Goal: Task Accomplishment & Management: Manage account settings

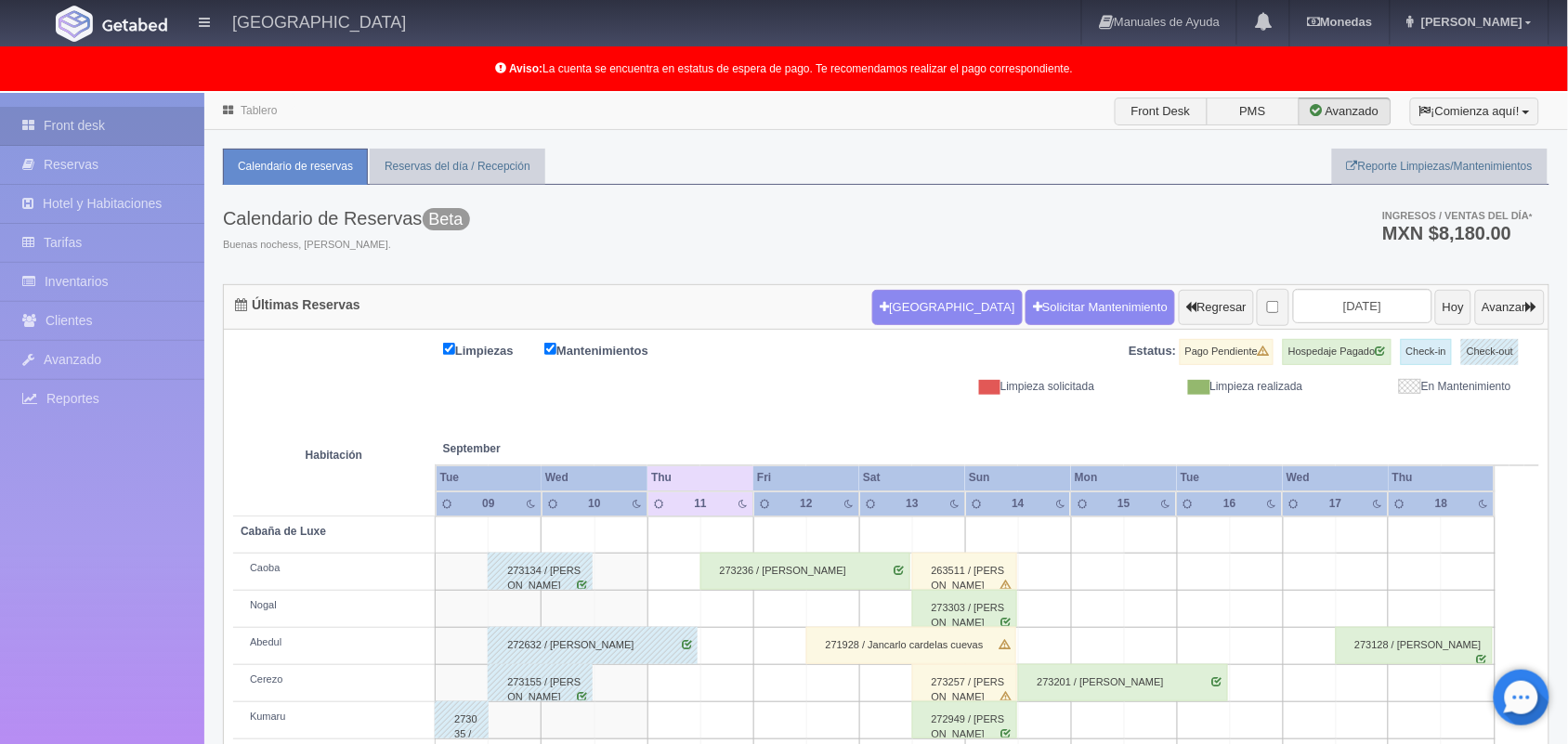
click at [255, 111] on link "Tablero" at bounding box center [258, 110] width 36 height 13
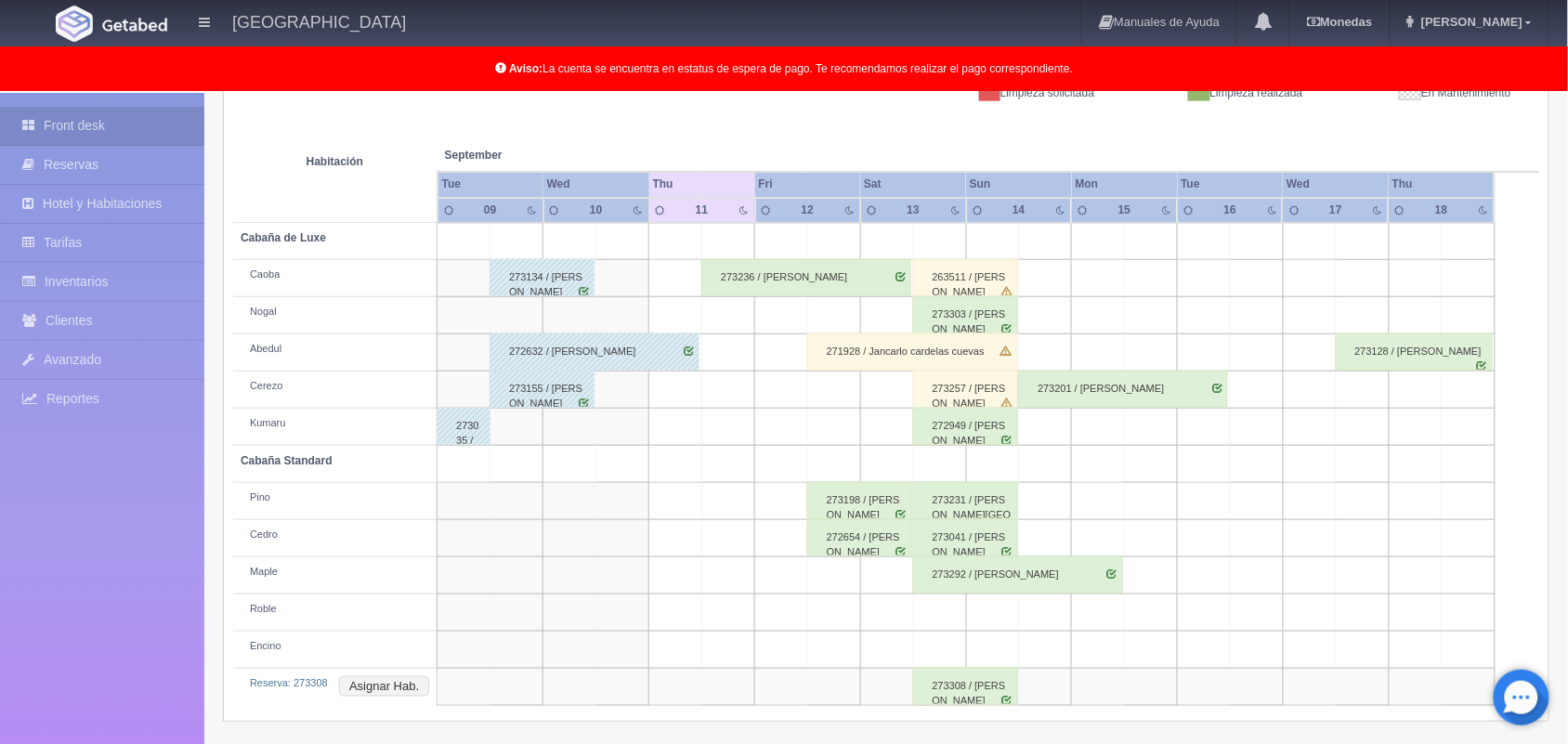
scroll to position [296, 0]
click at [952, 689] on div "273308 / [PERSON_NAME]" at bounding box center [966, 684] width 105 height 37
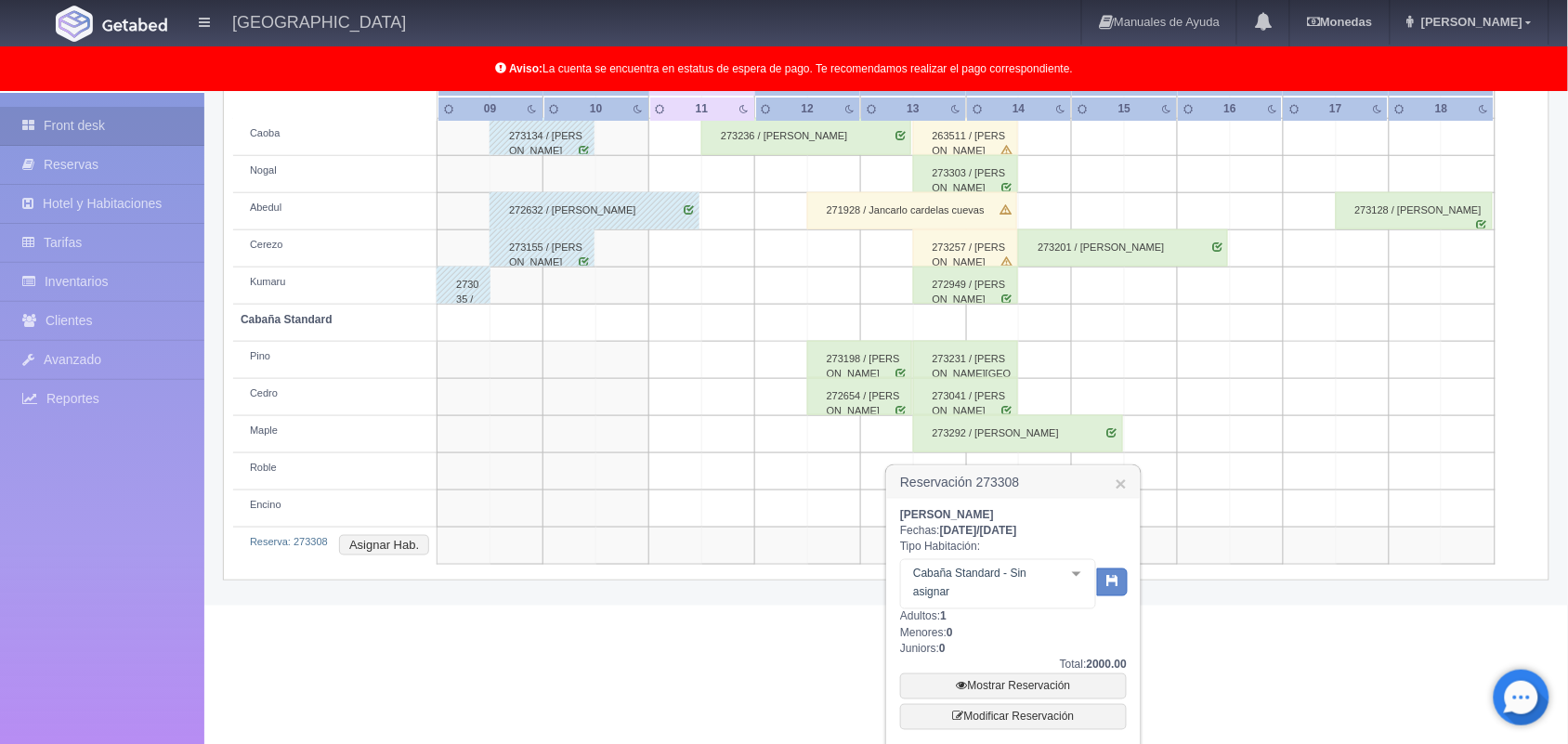
scroll to position [480, 0]
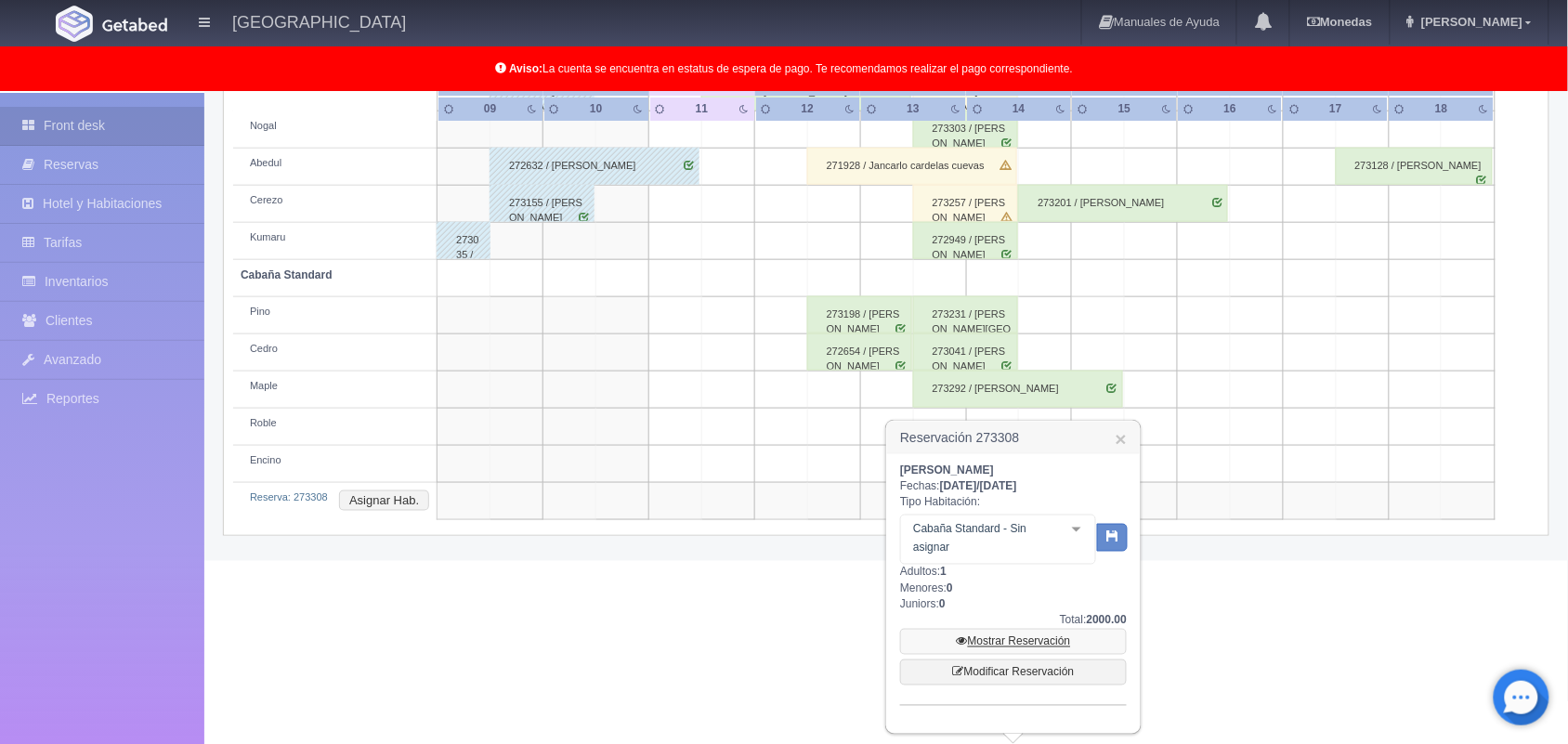
click at [1018, 646] on link "Mostrar Reservación" at bounding box center [1013, 642] width 226 height 26
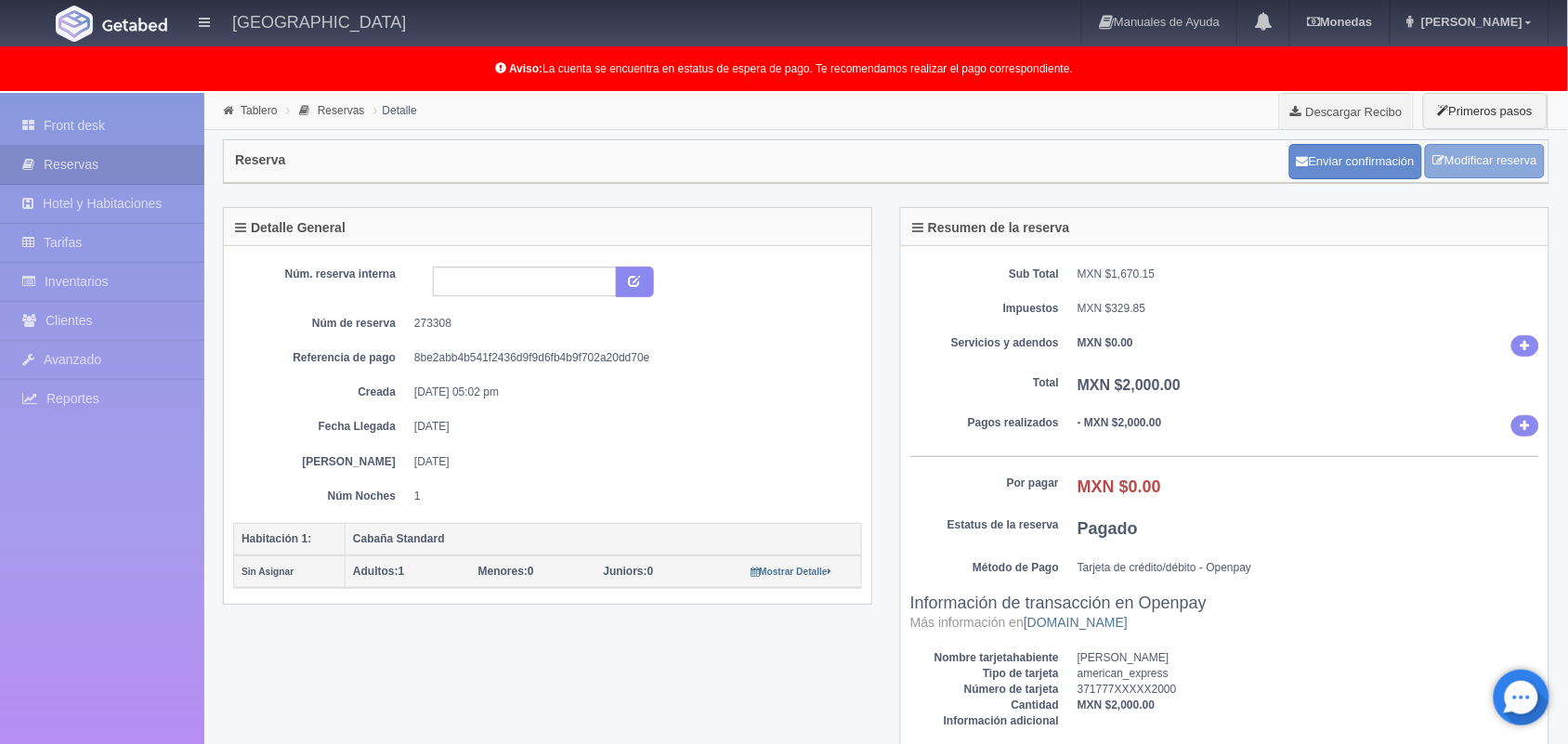
click at [1477, 172] on link "Modificar reserva" at bounding box center [1485, 161] width 120 height 35
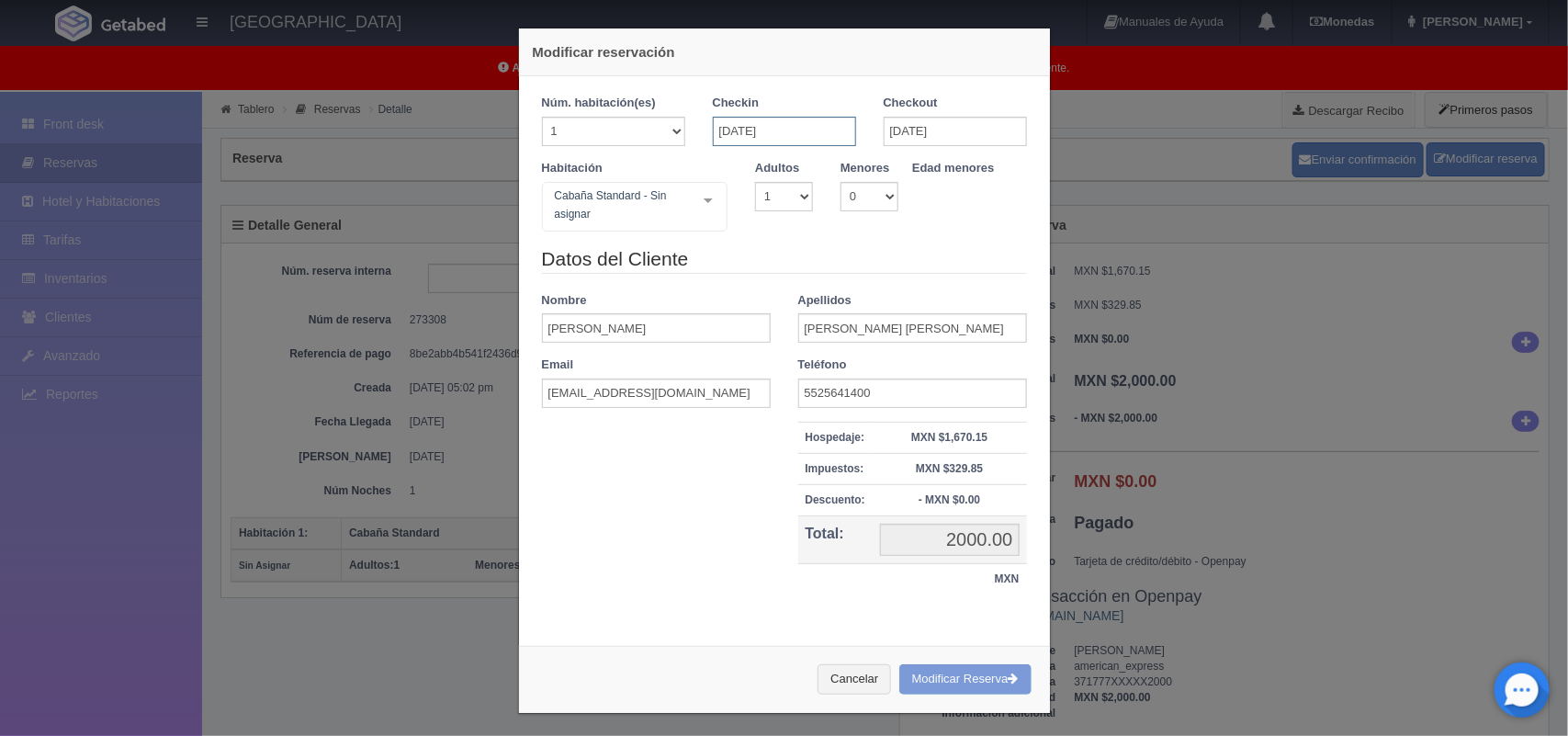
click at [744, 127] on input "[DATE]" at bounding box center [785, 131] width 143 height 30
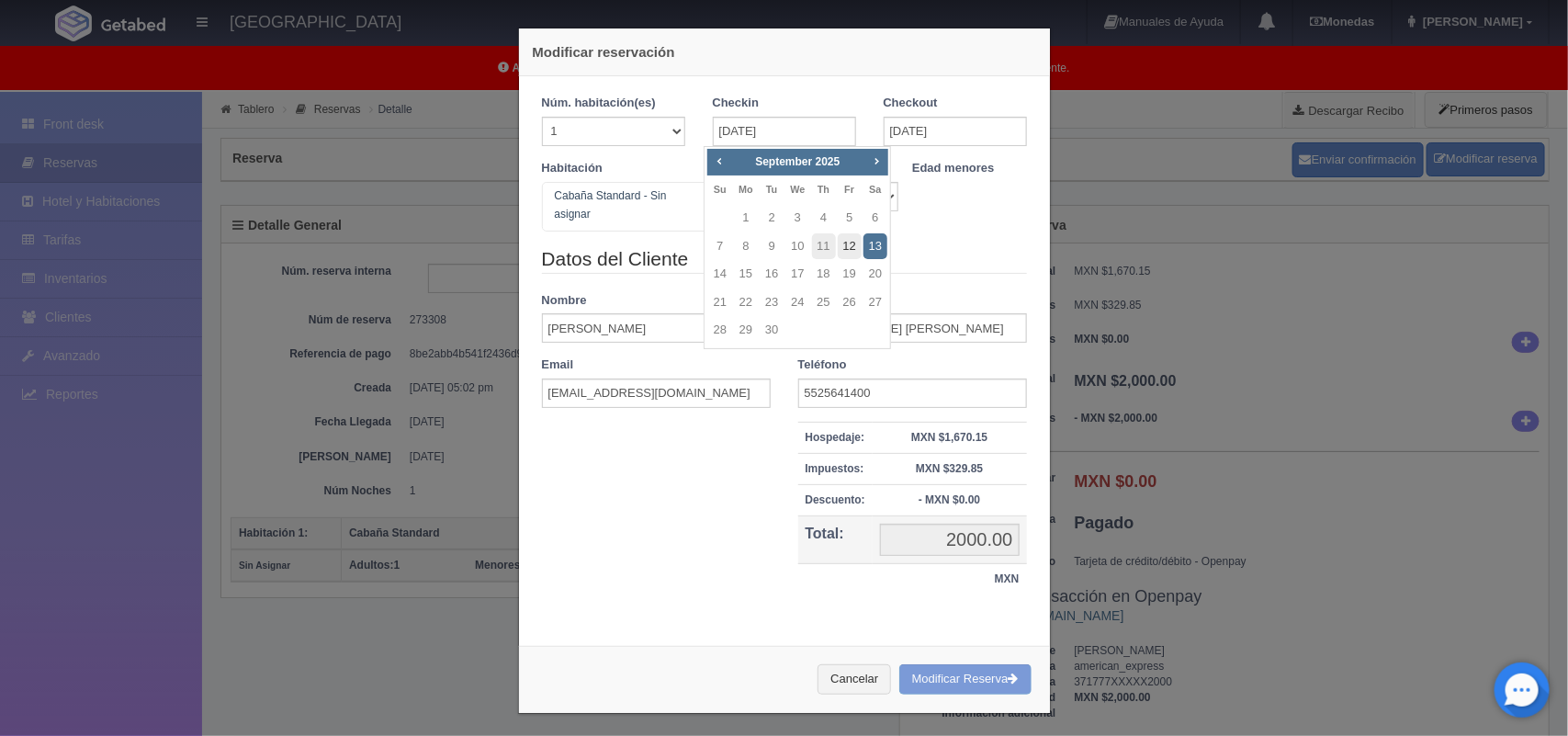
click at [848, 249] on link "12" at bounding box center [849, 247] width 24 height 27
type input "[DATE]"
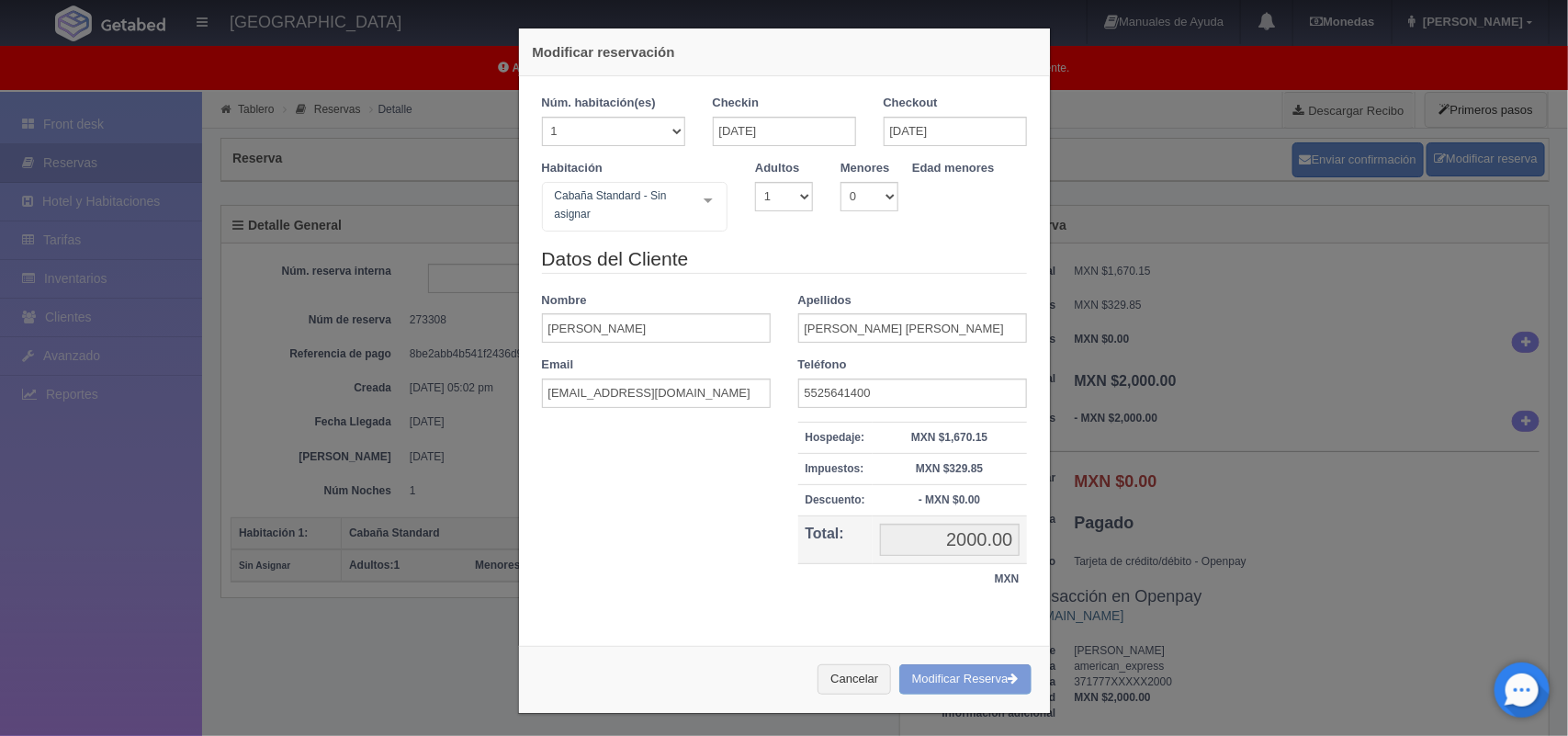
checkbox input "false"
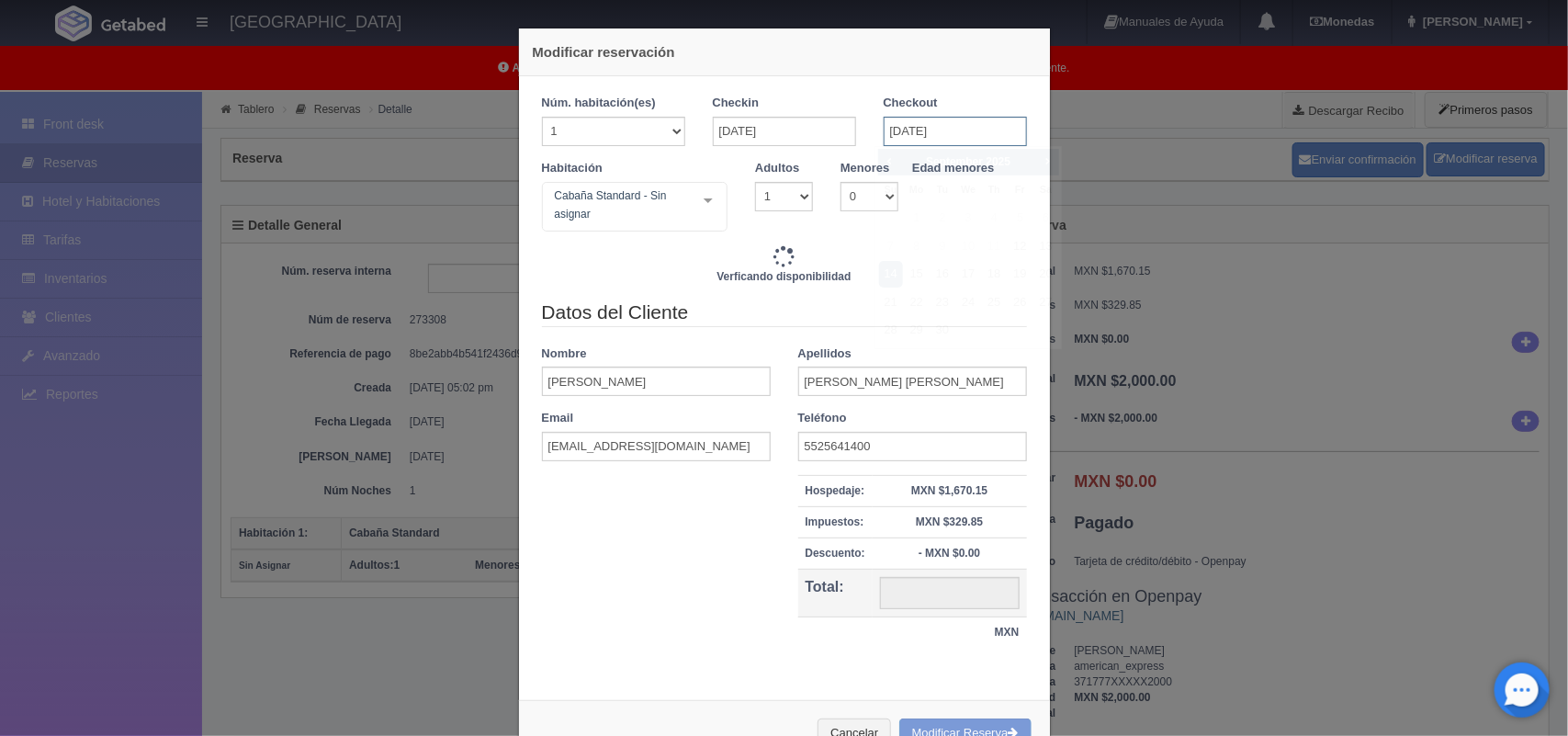
click at [947, 127] on input "[DATE]" at bounding box center [955, 131] width 143 height 30
type input "3600.00"
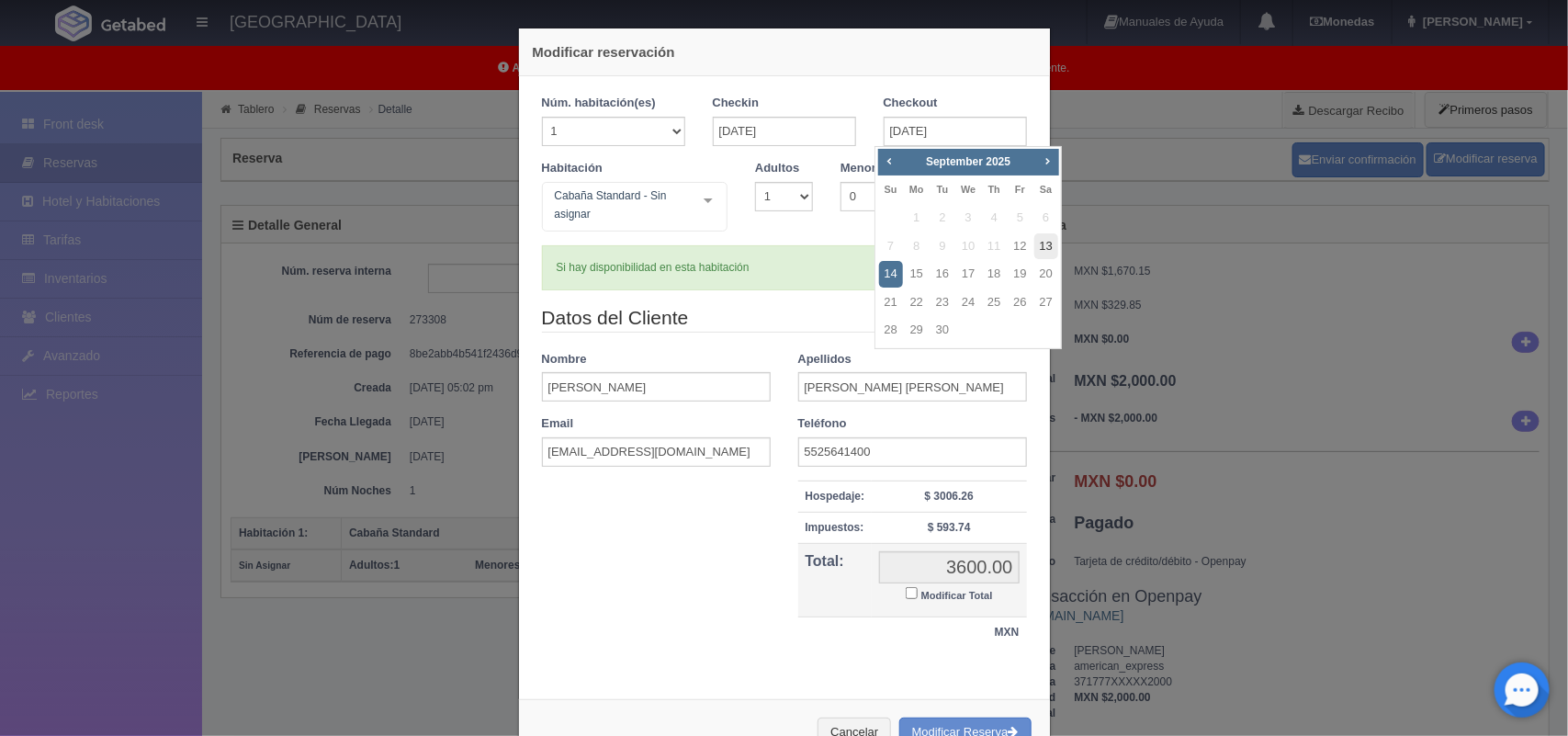
click at [1044, 249] on link "13" at bounding box center [1046, 247] width 24 height 27
type input "[DATE]"
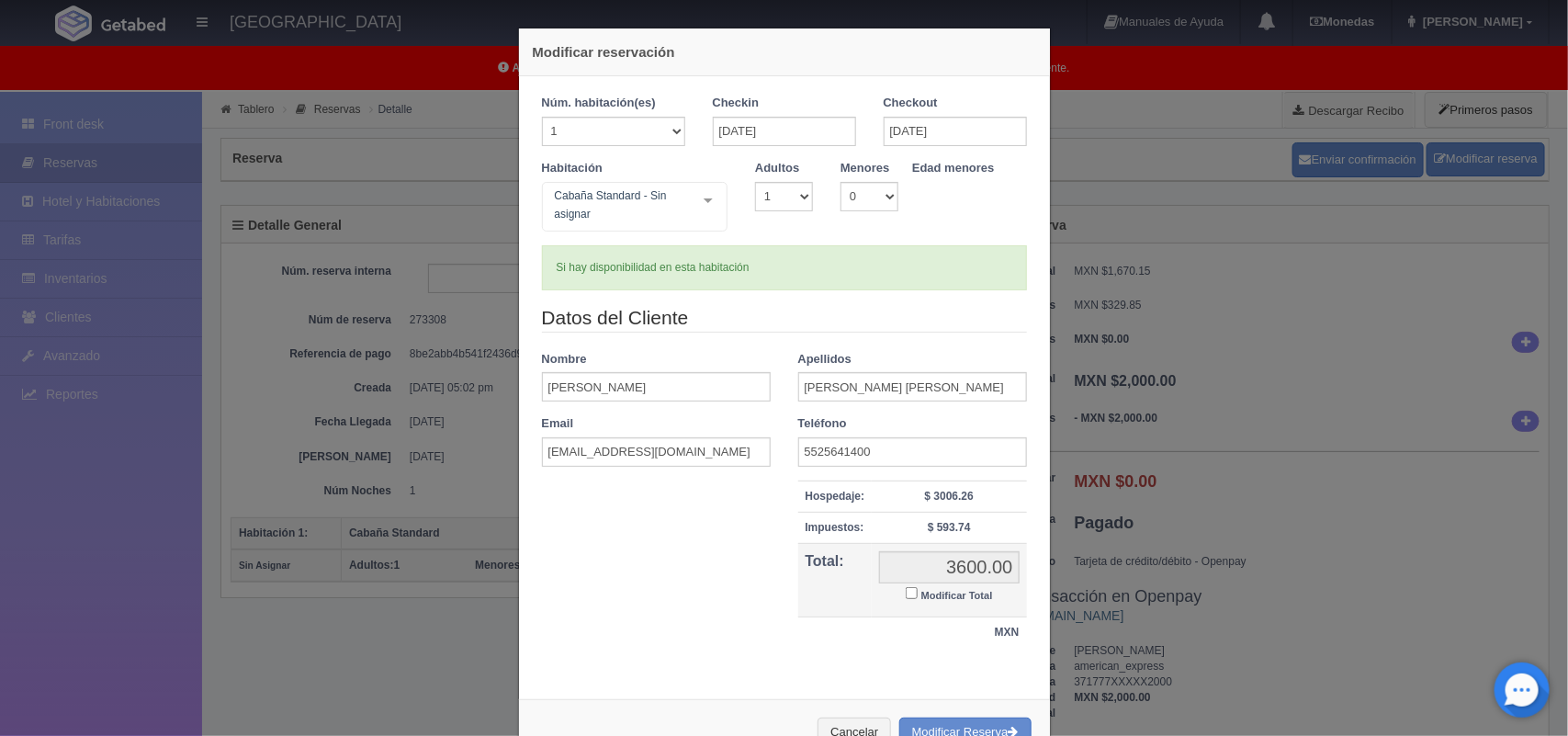
checkbox input "false"
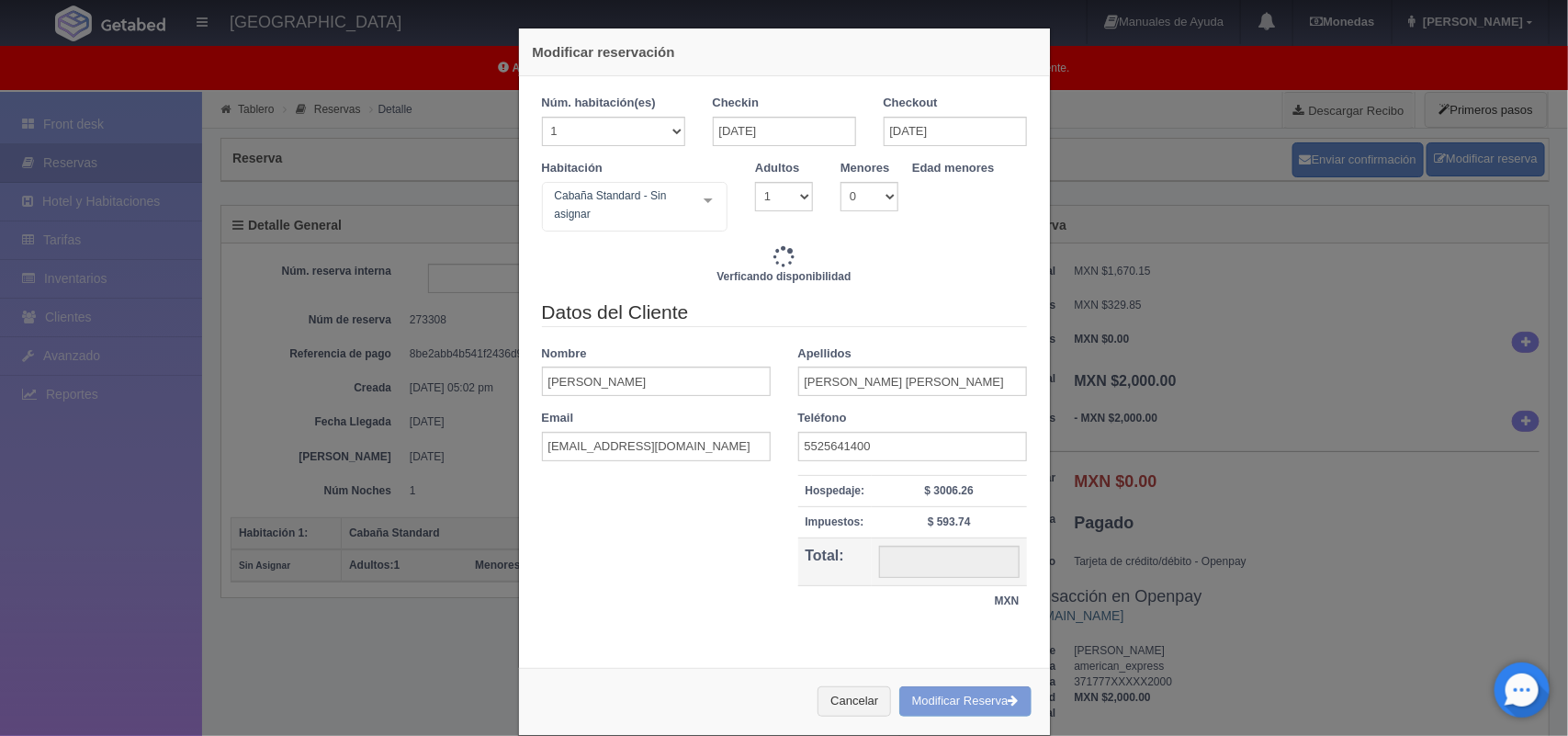
type input "1600.00"
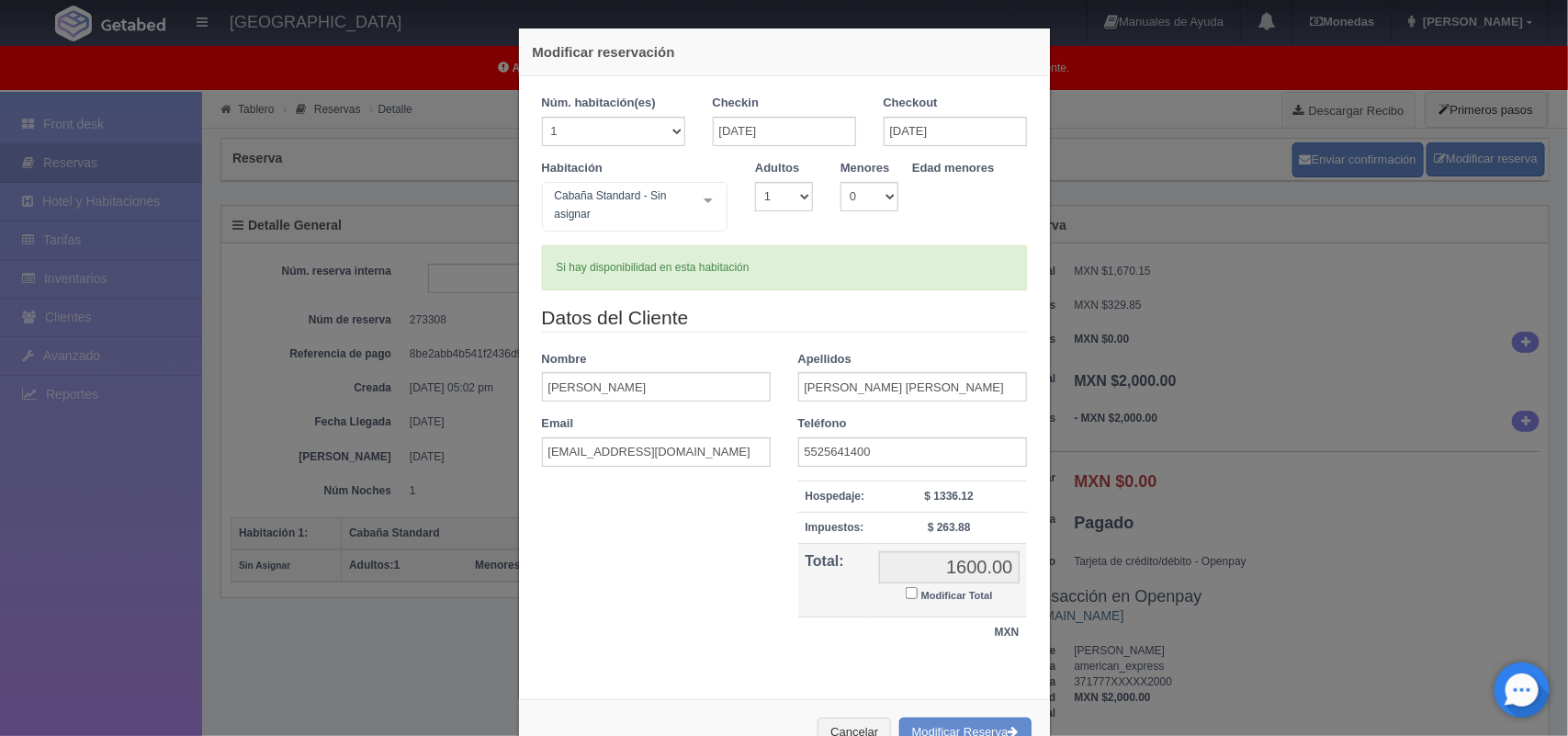
scroll to position [61, 0]
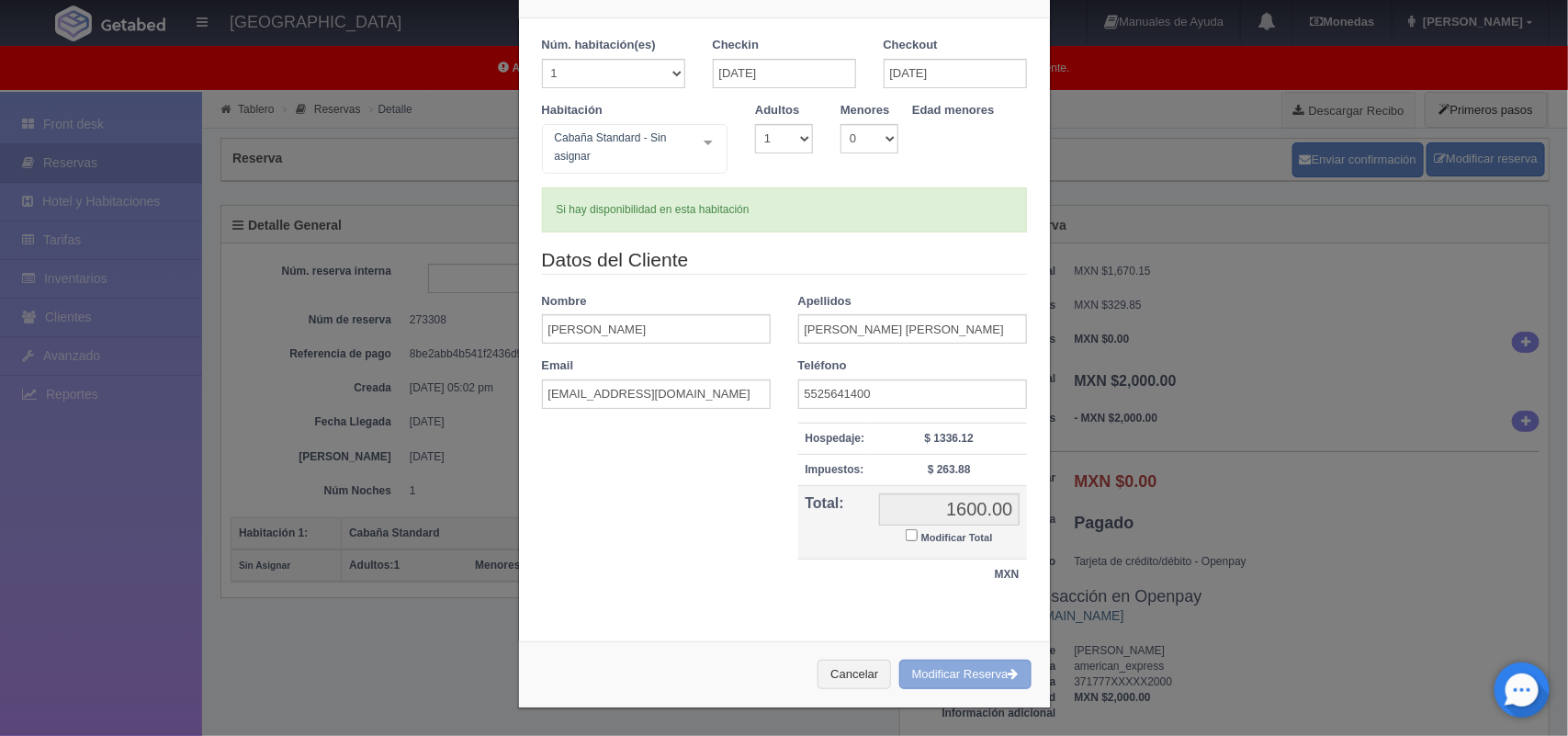
click at [935, 681] on button "Modificar Reserva" at bounding box center [966, 675] width 132 height 31
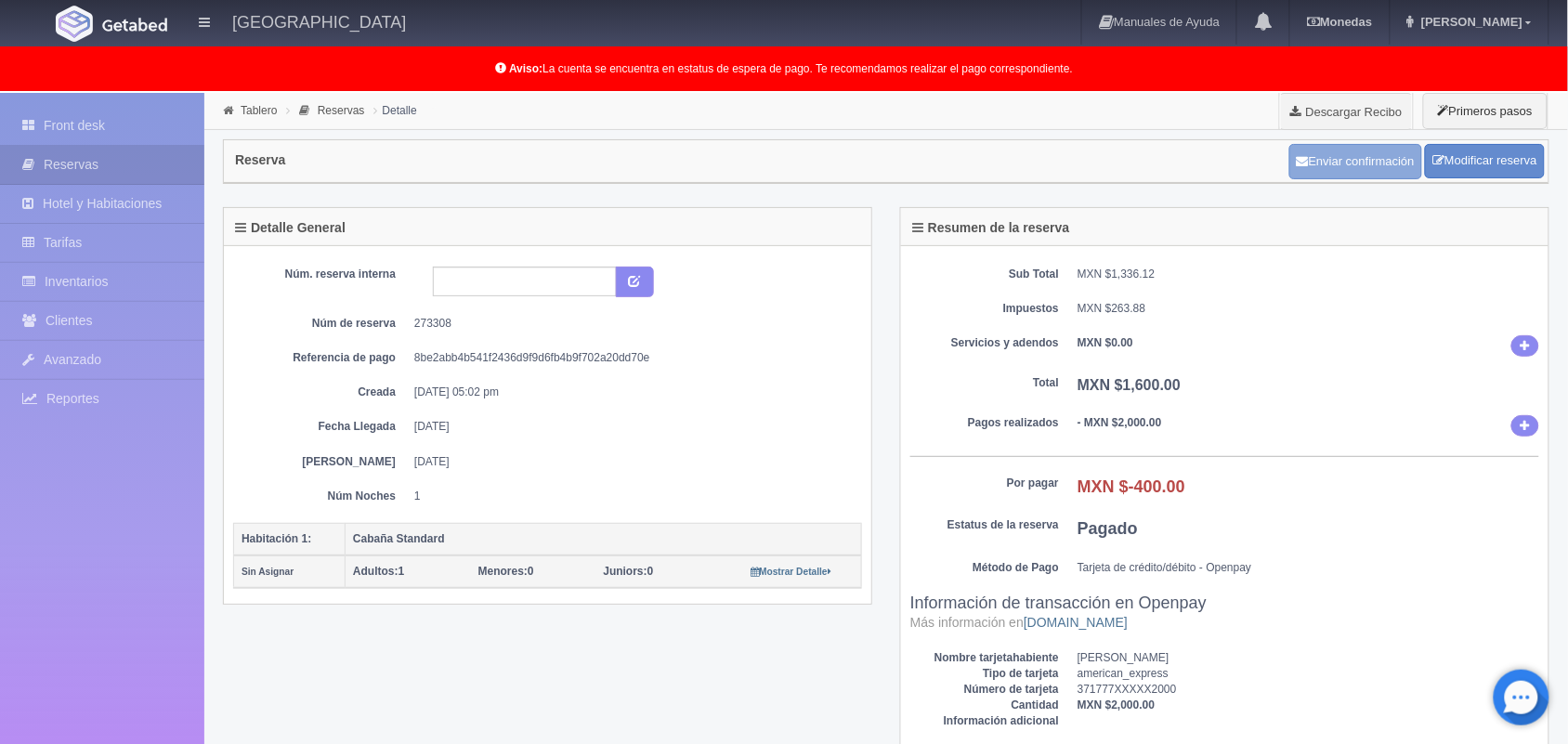
click at [1356, 162] on button "Enviar confirmación" at bounding box center [1355, 161] width 132 height 36
click at [1511, 25] on span "Marlene" at bounding box center [1469, 21] width 106 height 14
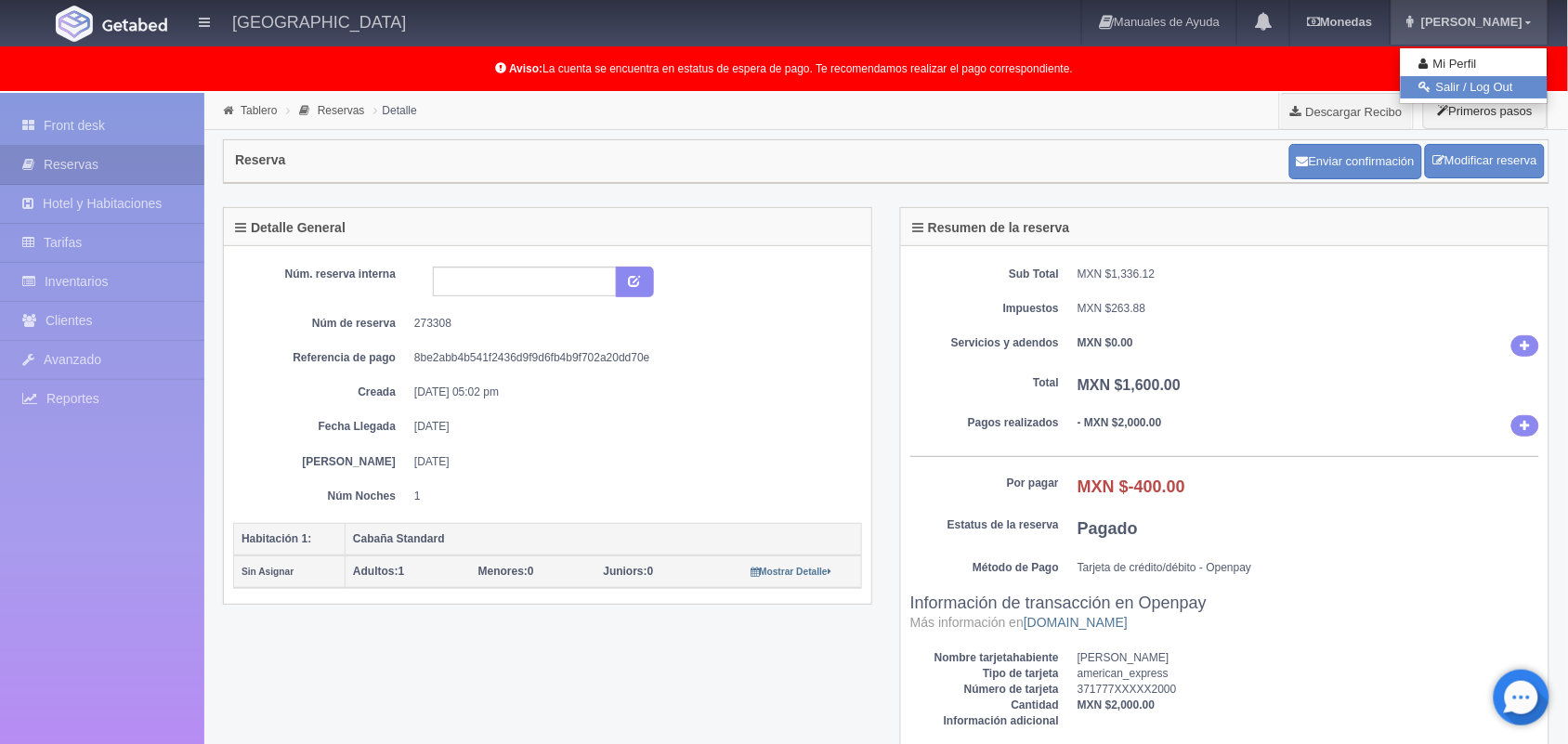
click at [1480, 86] on link "Salir / Log Out" at bounding box center [1474, 88] width 147 height 23
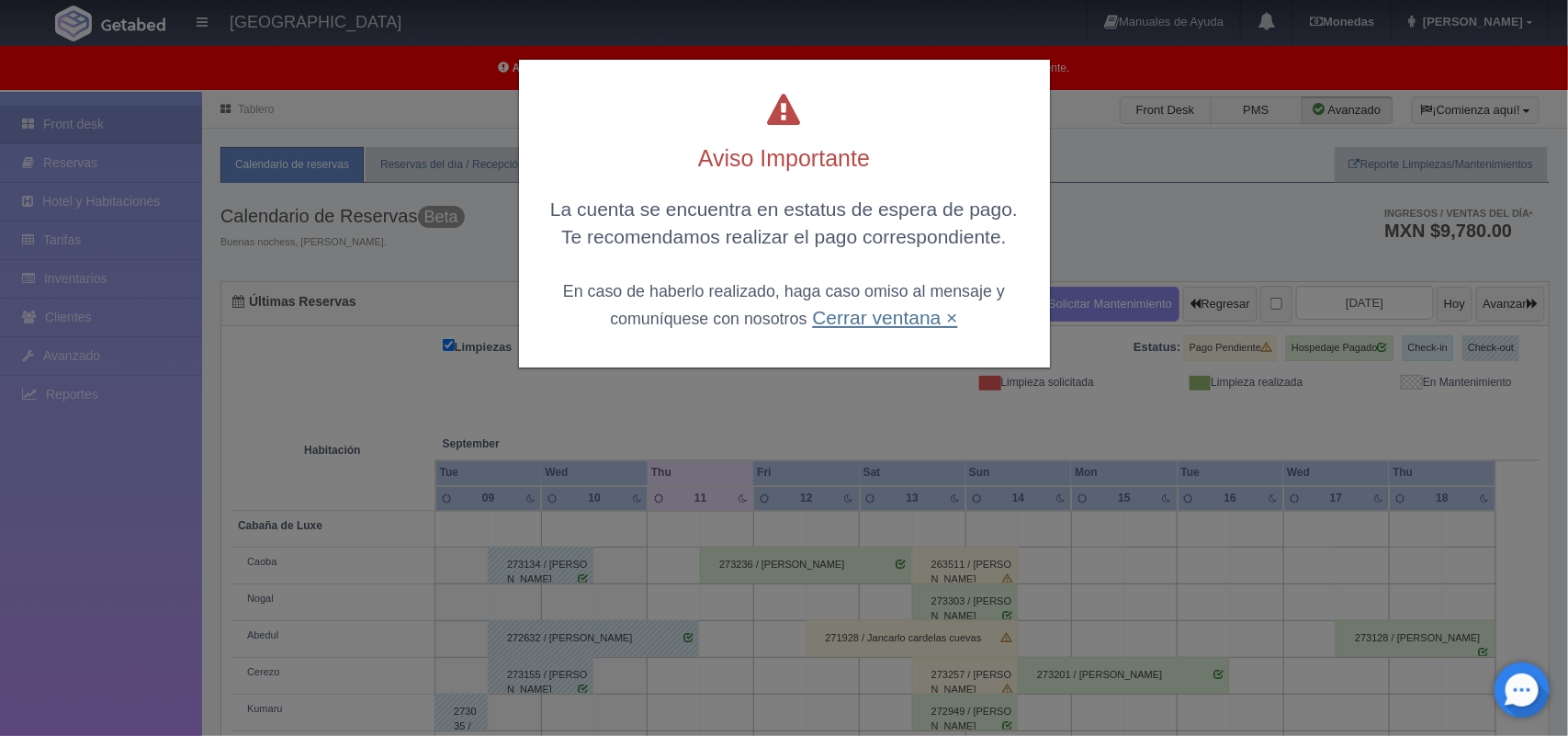
click at [894, 321] on link "Cerrar ventana ×" at bounding box center [884, 317] width 145 height 21
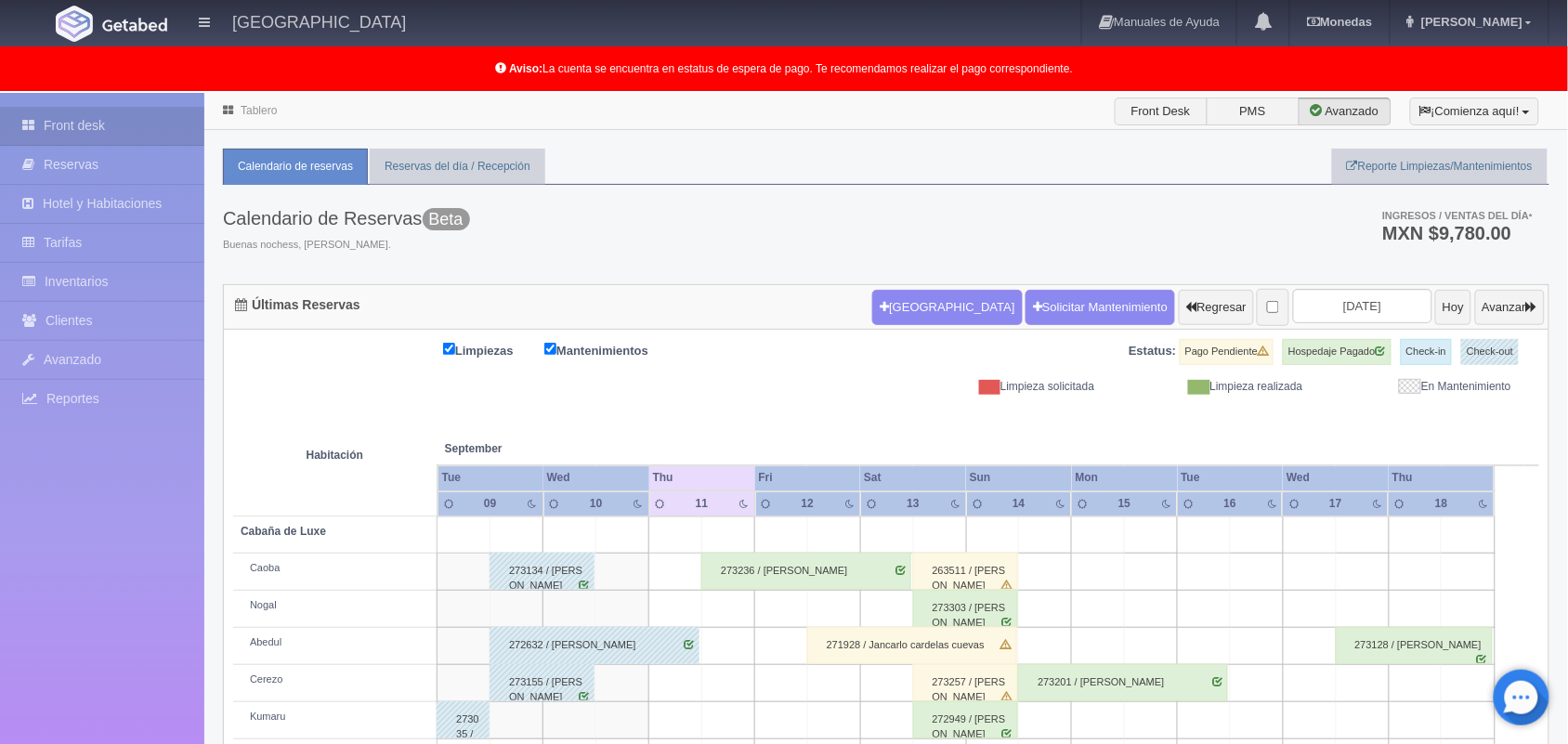
click at [251, 108] on link "Tablero" at bounding box center [258, 110] width 36 height 13
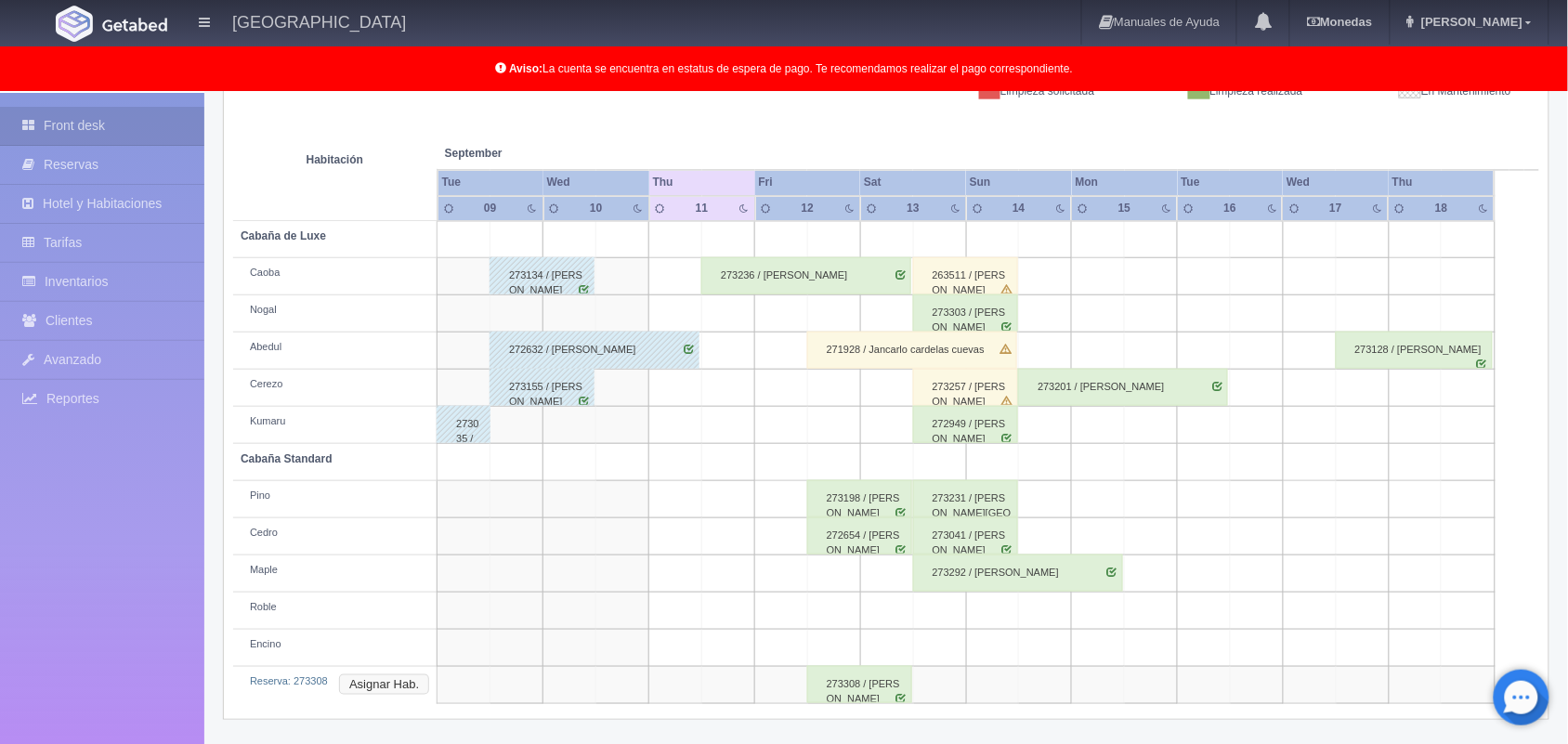
click at [367, 682] on button "Asignar Hab." at bounding box center [384, 684] width 90 height 20
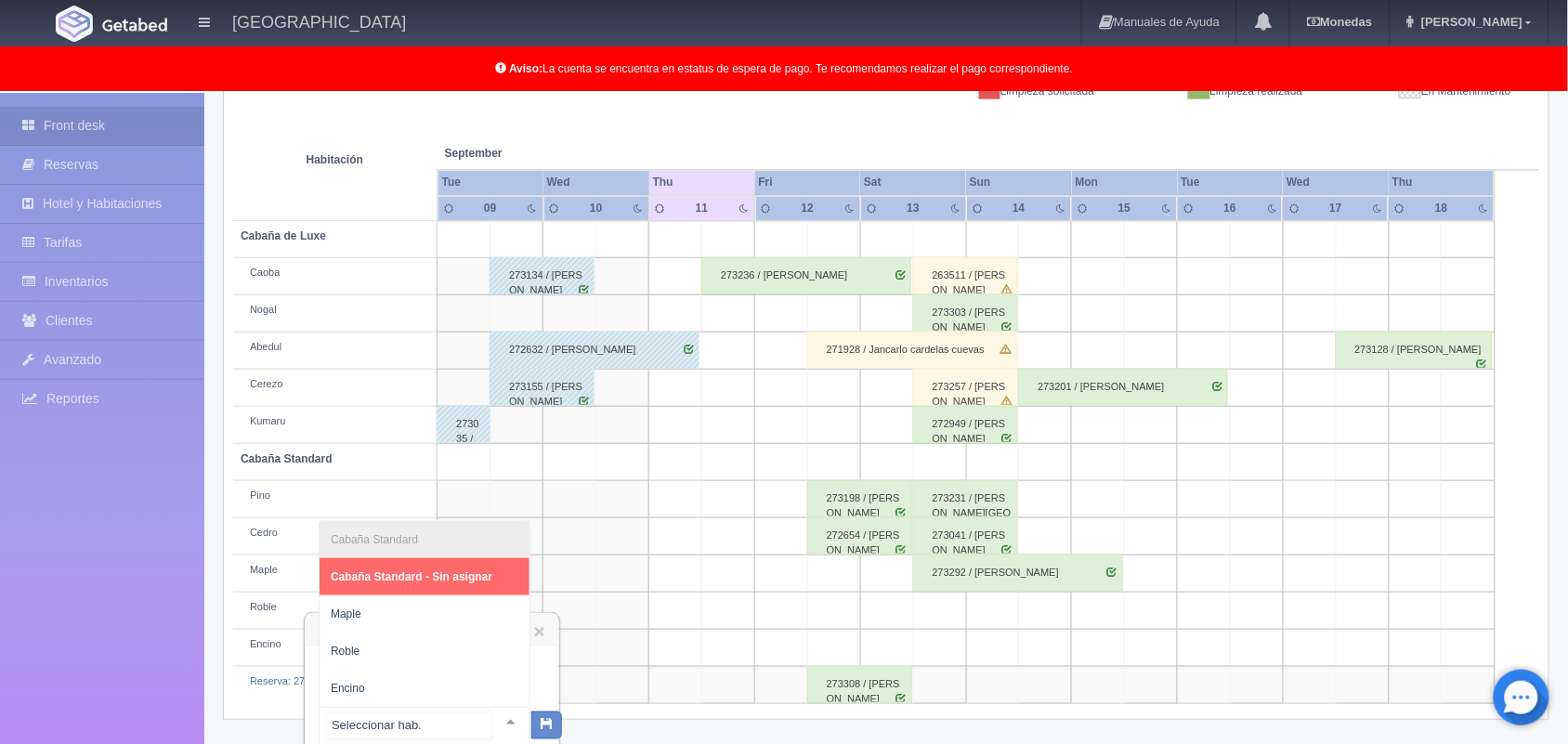
click at [497, 726] on div at bounding box center [510, 721] width 37 height 28
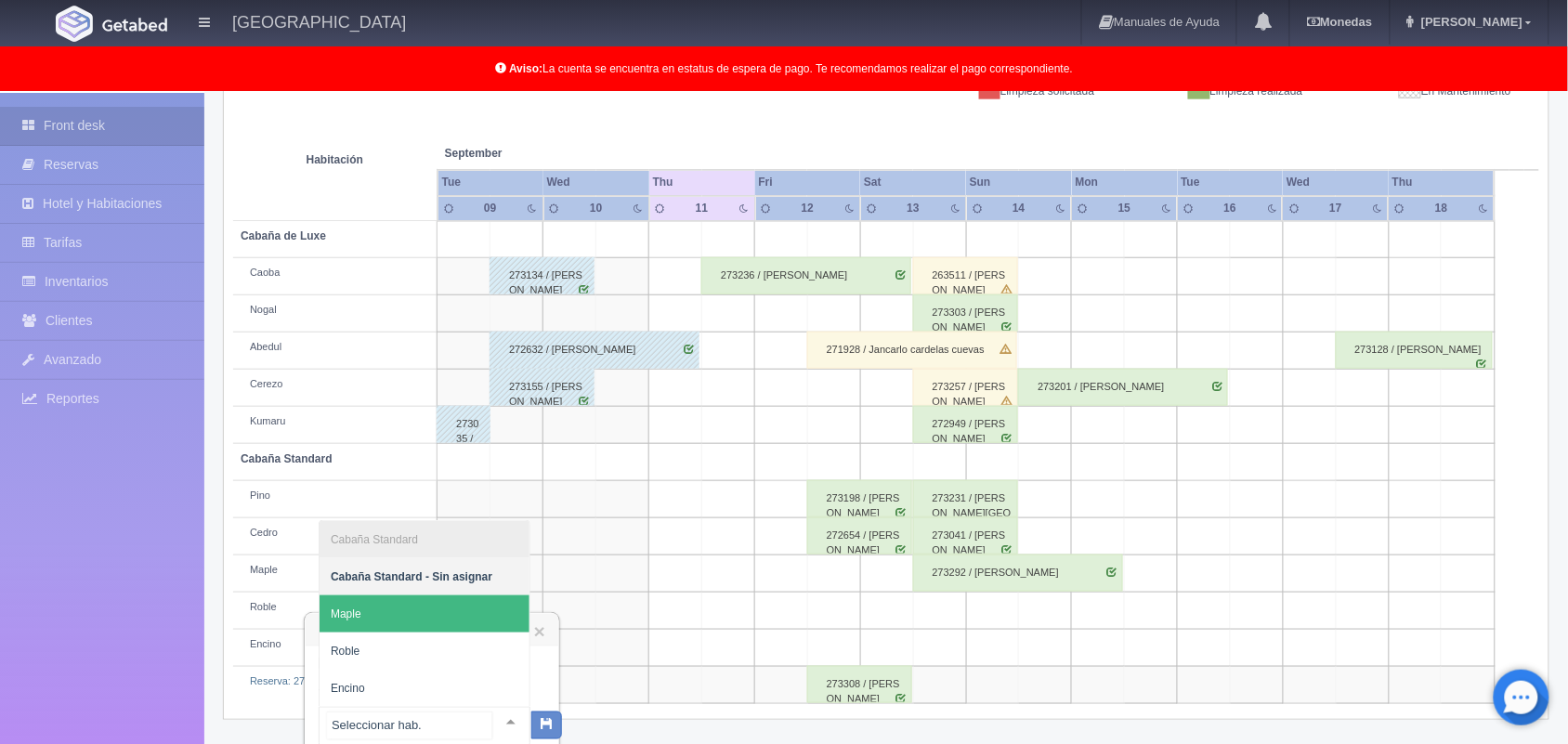
click at [466, 622] on span "Maple" at bounding box center [424, 614] width 210 height 37
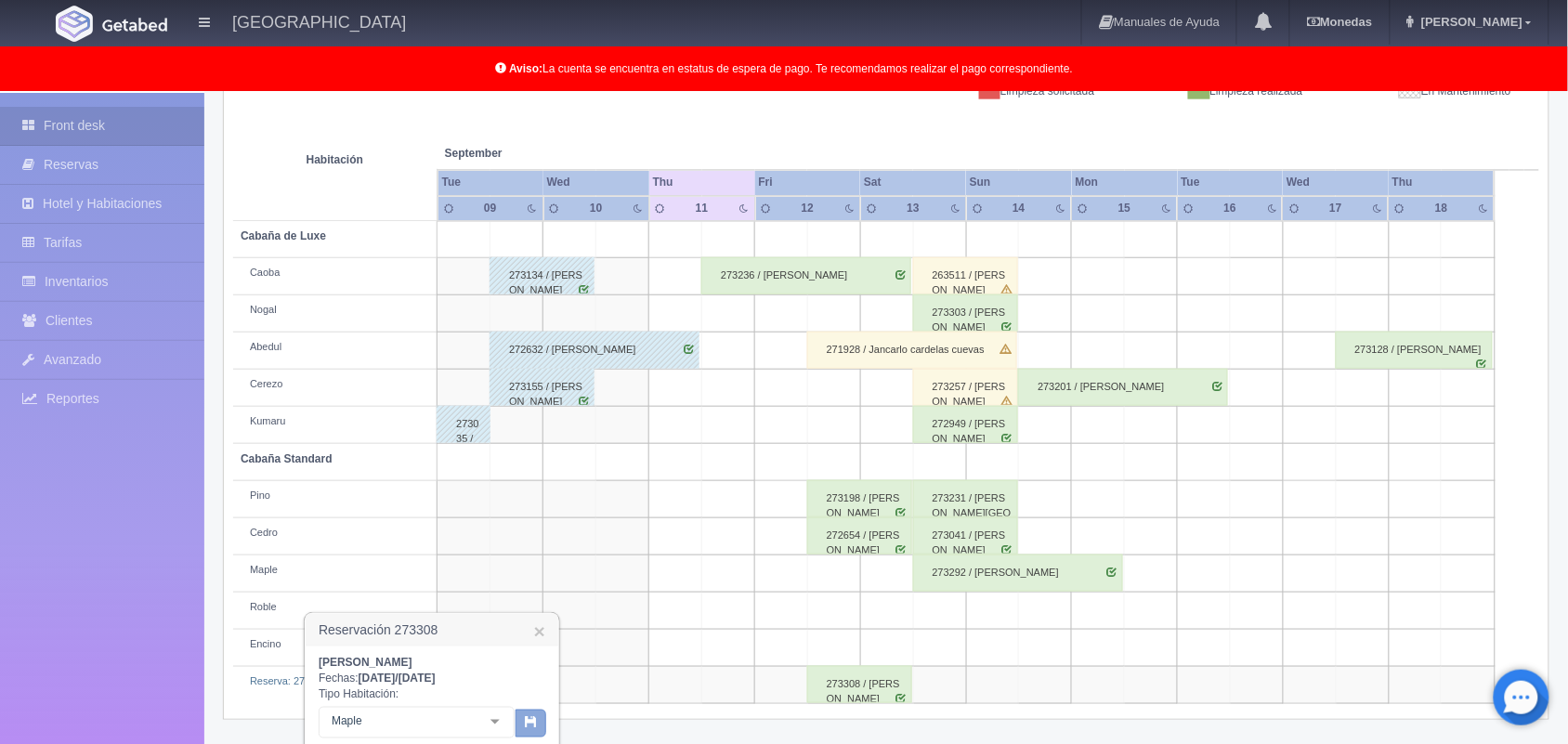
click at [535, 721] on icon "button" at bounding box center [531, 721] width 12 height 12
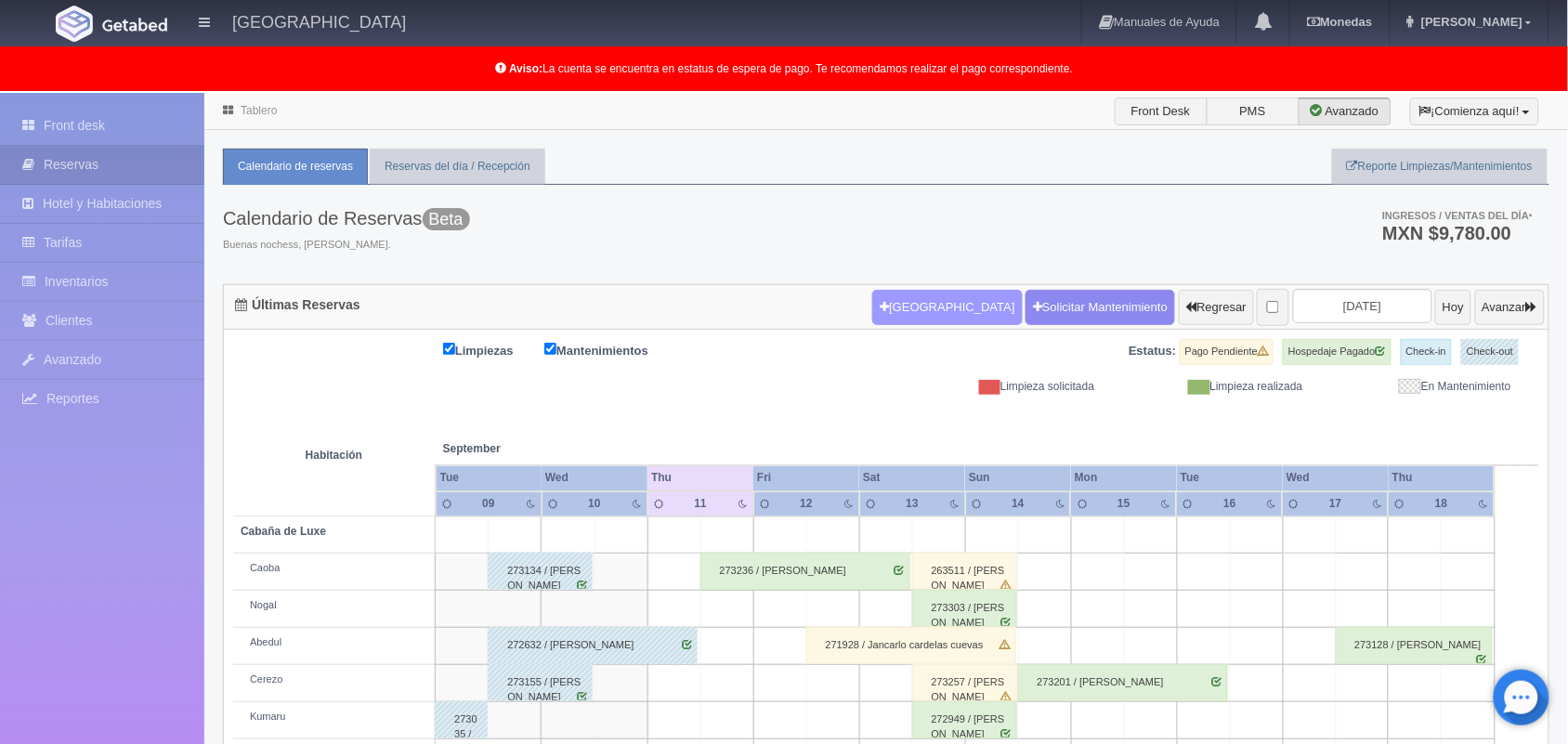
click at [897, 317] on button "[GEOGRAPHIC_DATA]" at bounding box center [946, 307] width 150 height 36
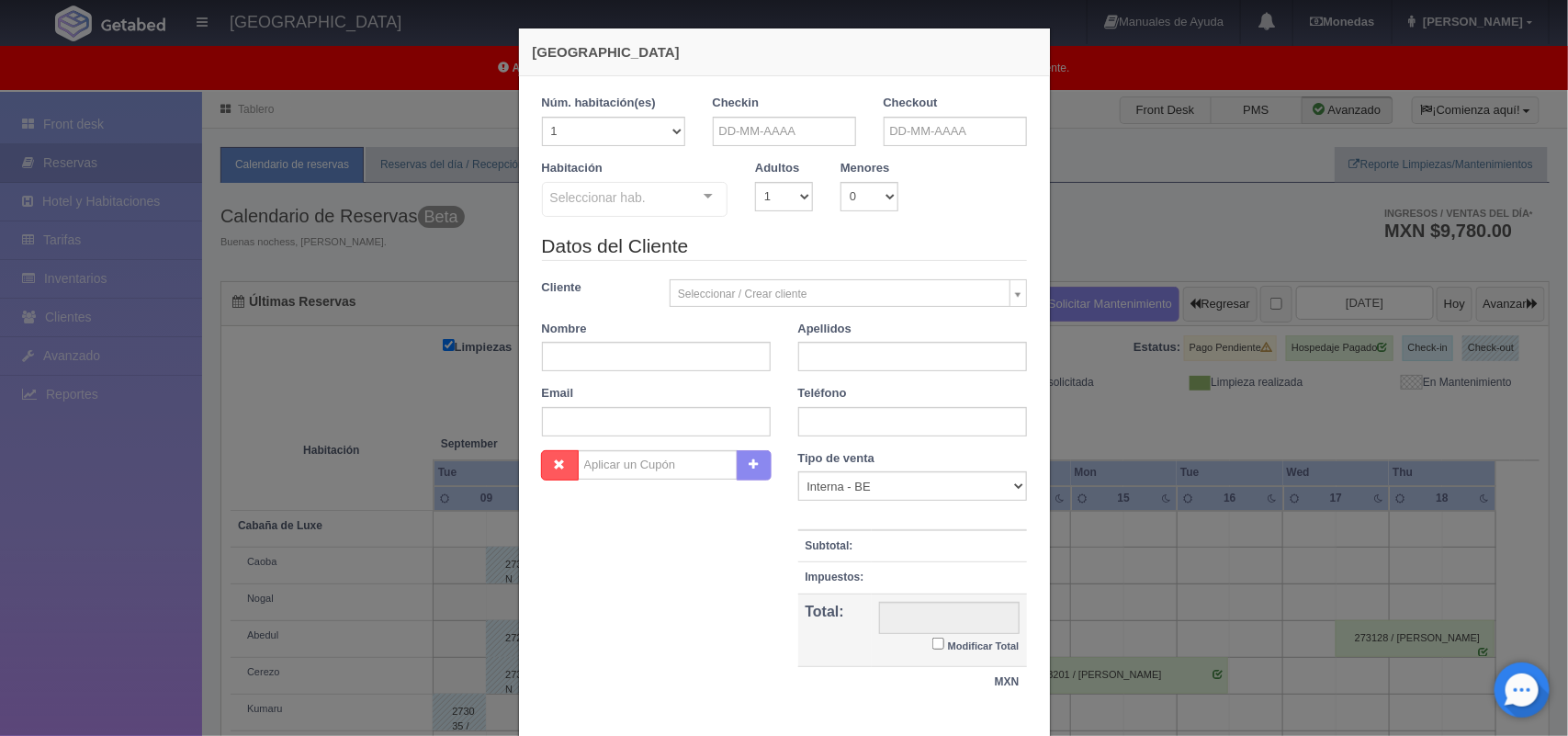
checkbox input "false"
click at [772, 136] on input "text" at bounding box center [785, 131] width 143 height 30
click at [719, 272] on link "14" at bounding box center [720, 274] width 24 height 27
type input "14-09-2025"
checkbox input "false"
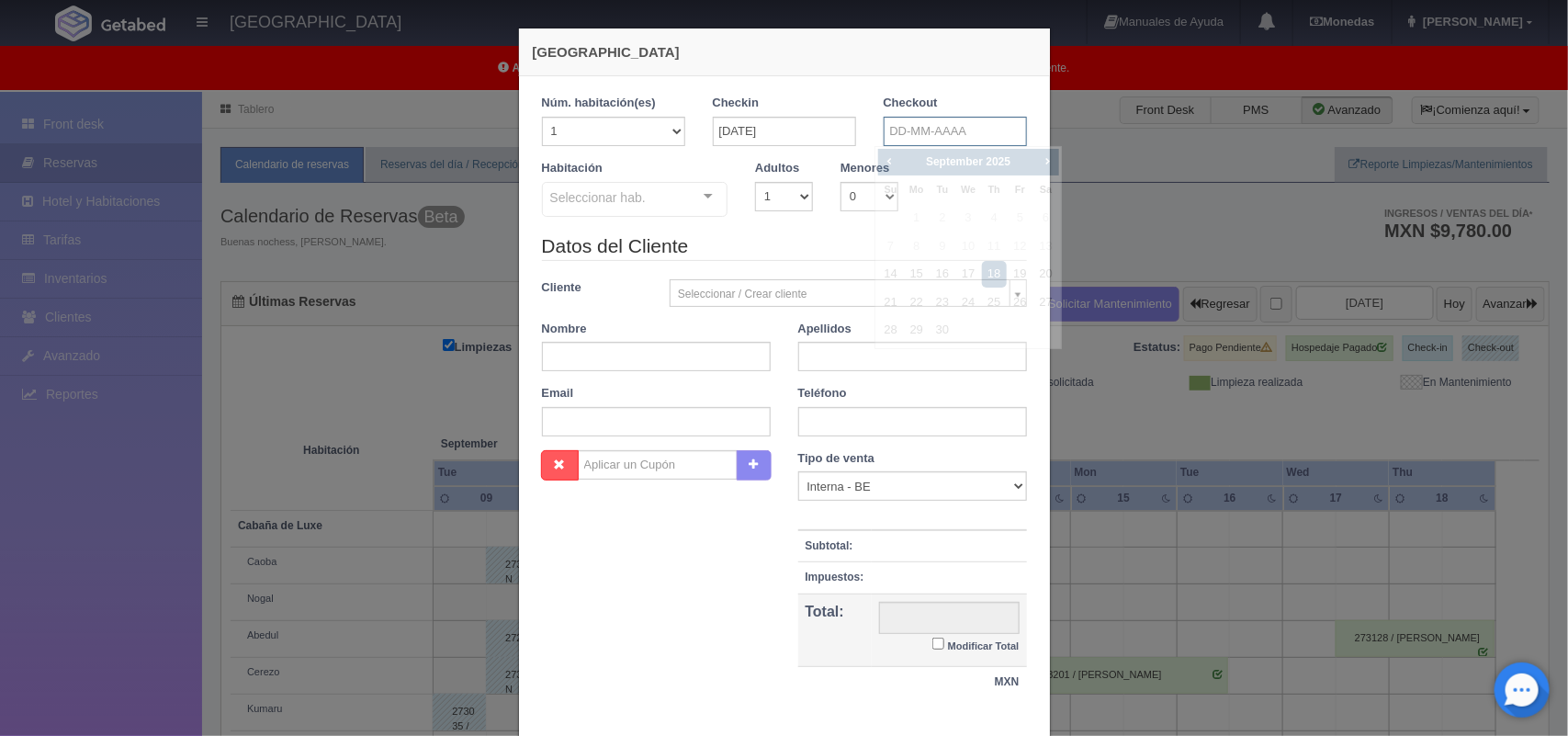
click at [932, 121] on input "text" at bounding box center [955, 131] width 143 height 30
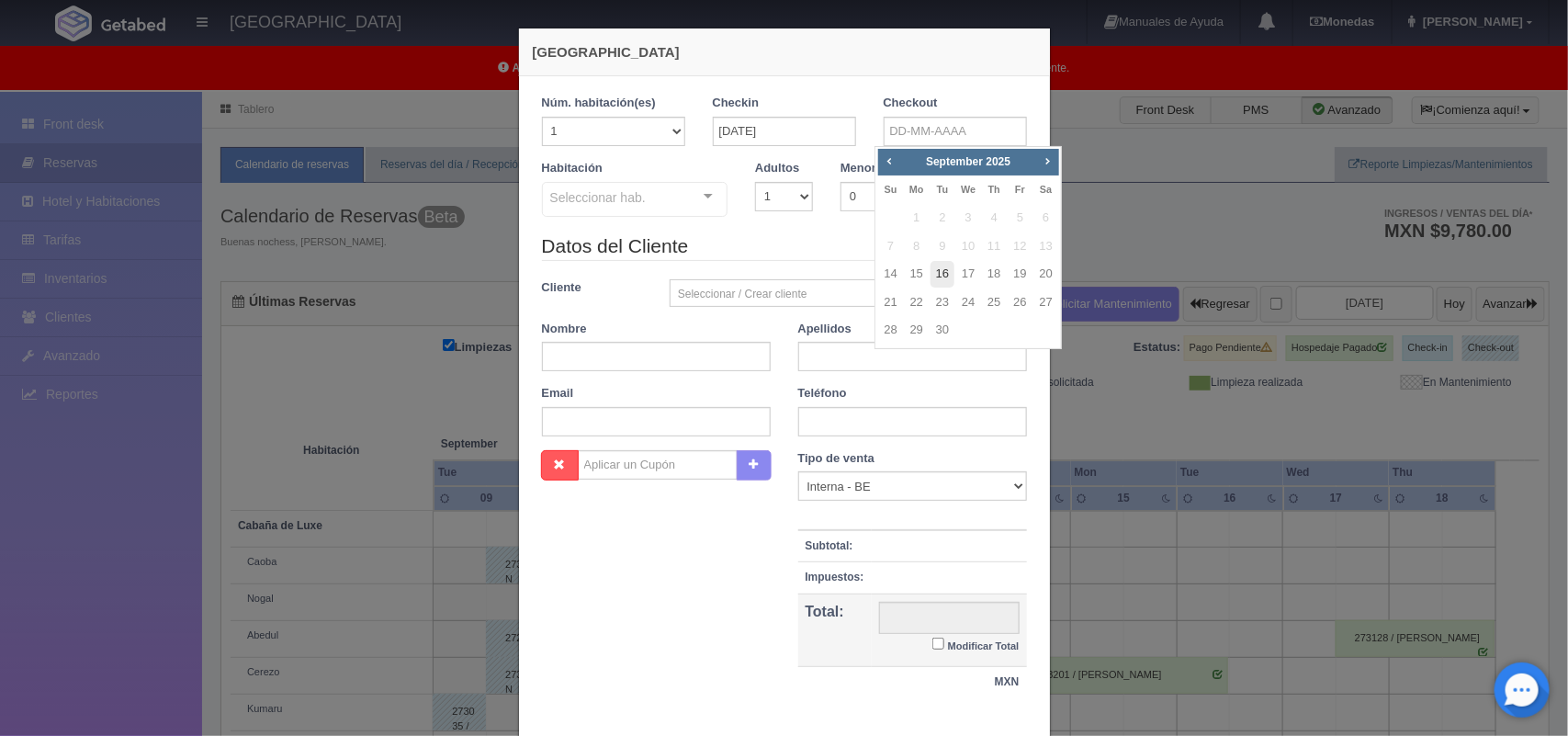
click at [944, 281] on link "16" at bounding box center [942, 274] width 24 height 27
type input "16-09-2025"
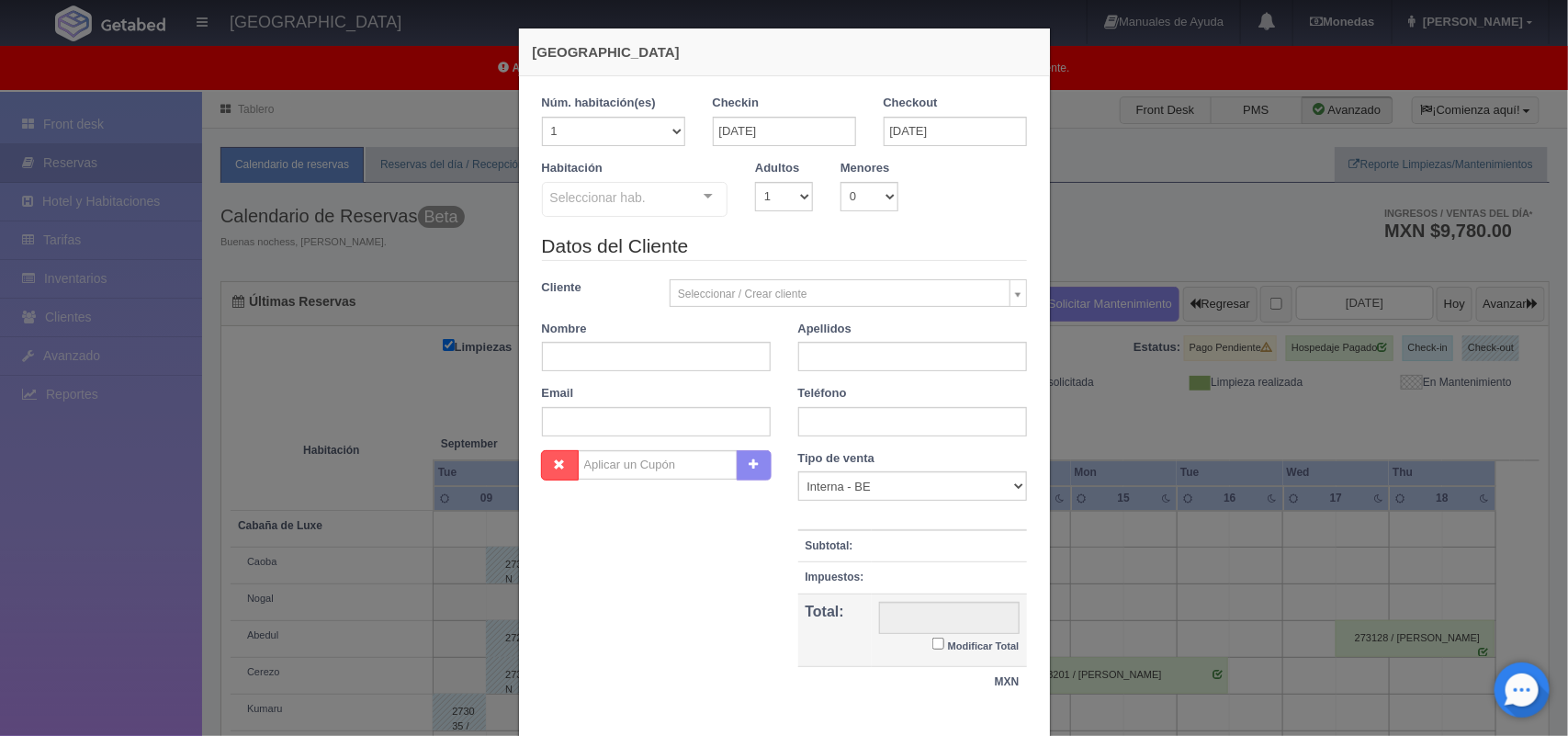
checkbox input "false"
click at [759, 196] on select "1 2 3 4 5 6 7 8 9 10" at bounding box center [784, 196] width 58 height 30
select select "2"
click at [755, 182] on select "1 2 3 4 5 6 7 8 9 10" at bounding box center [784, 196] width 58 height 30
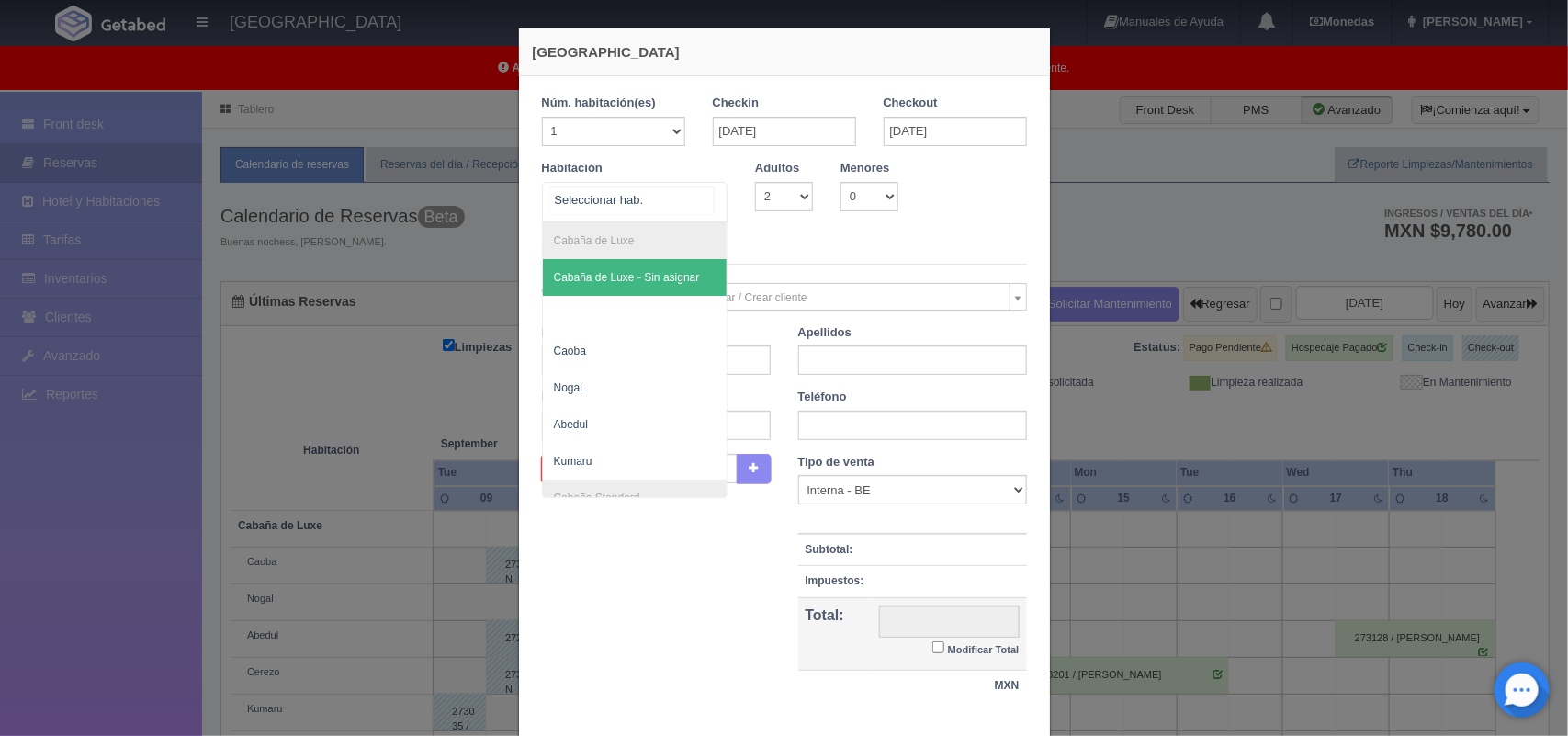
click at [699, 202] on div at bounding box center [708, 196] width 36 height 28
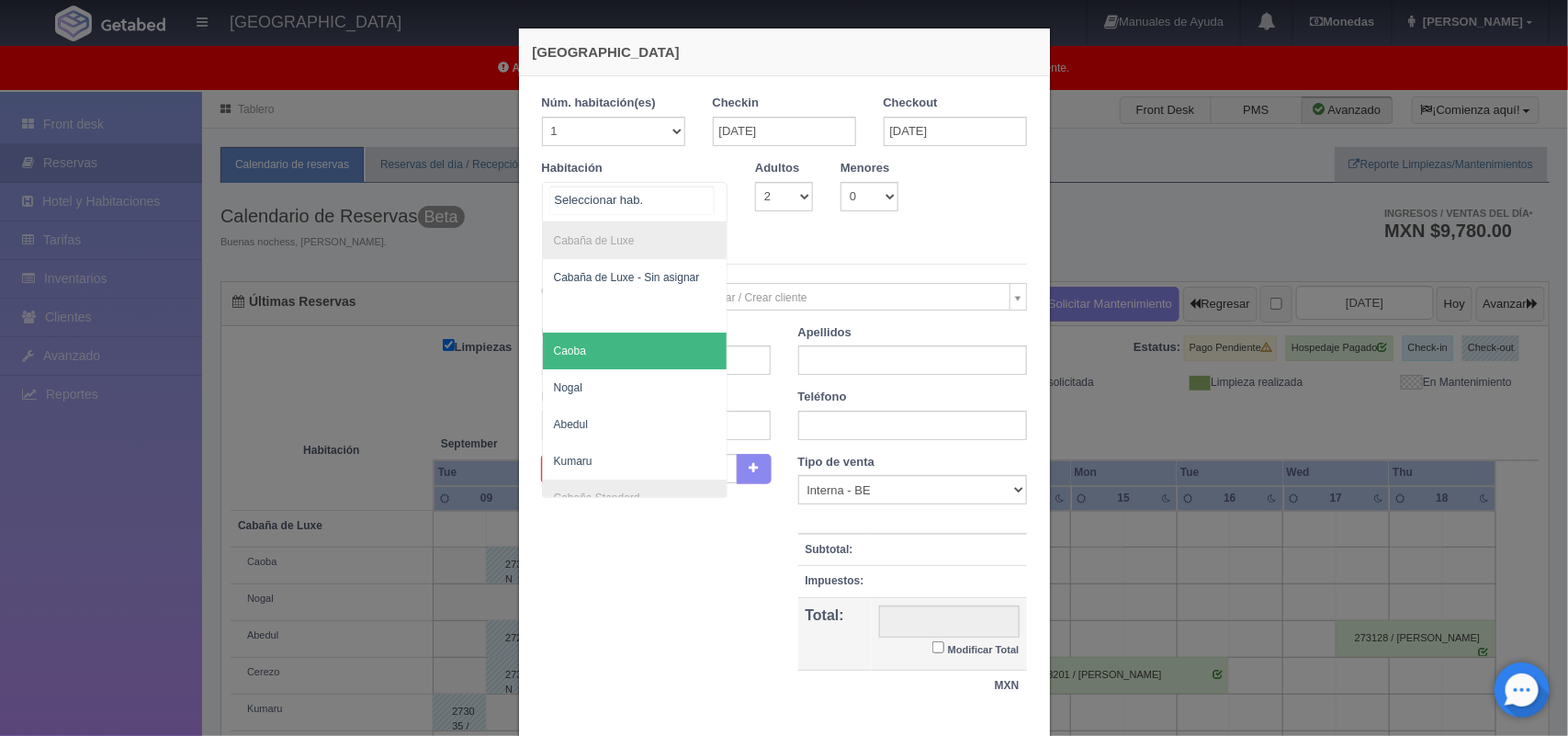
click at [622, 355] on span "Caoba" at bounding box center [635, 351] width 185 height 36
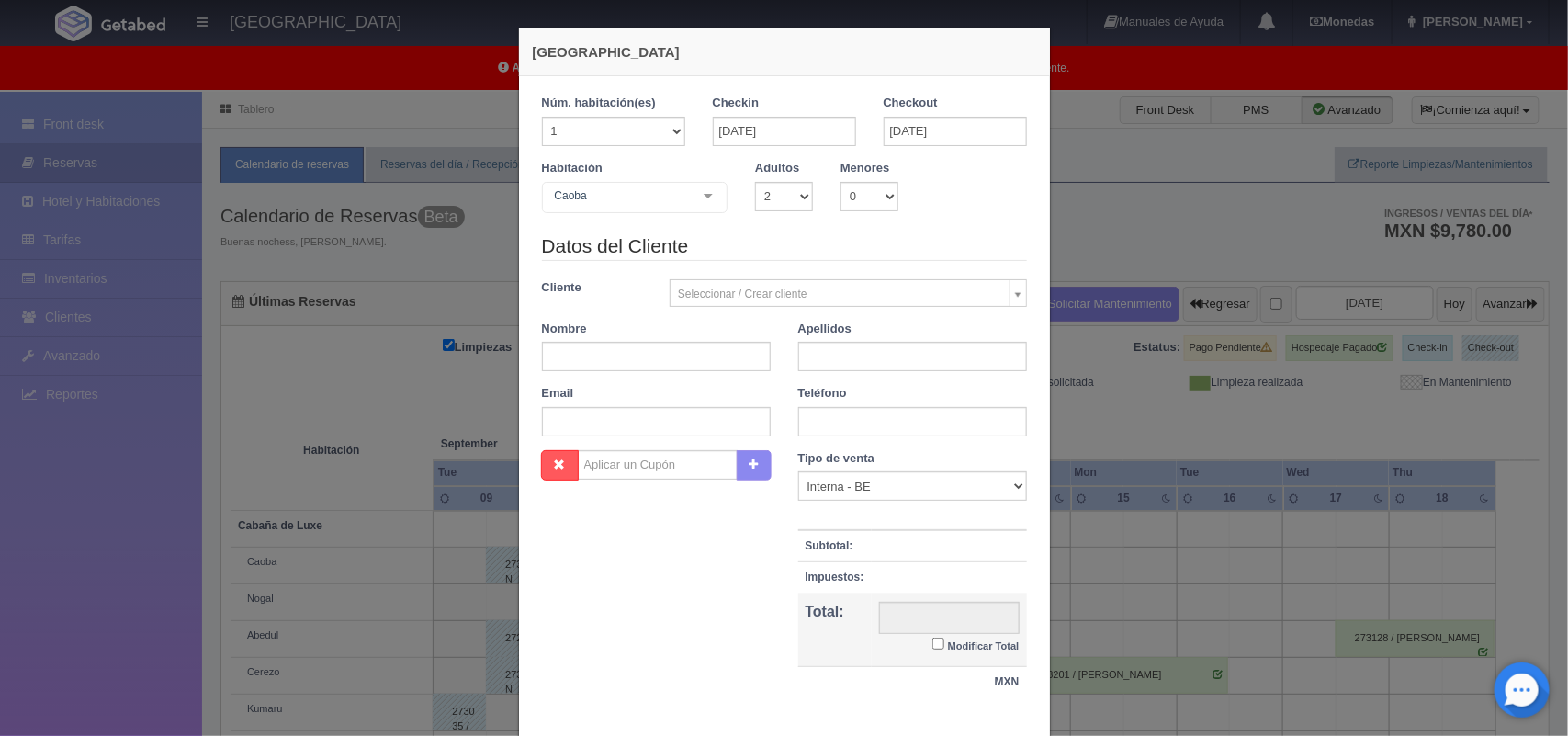
checkbox input "false"
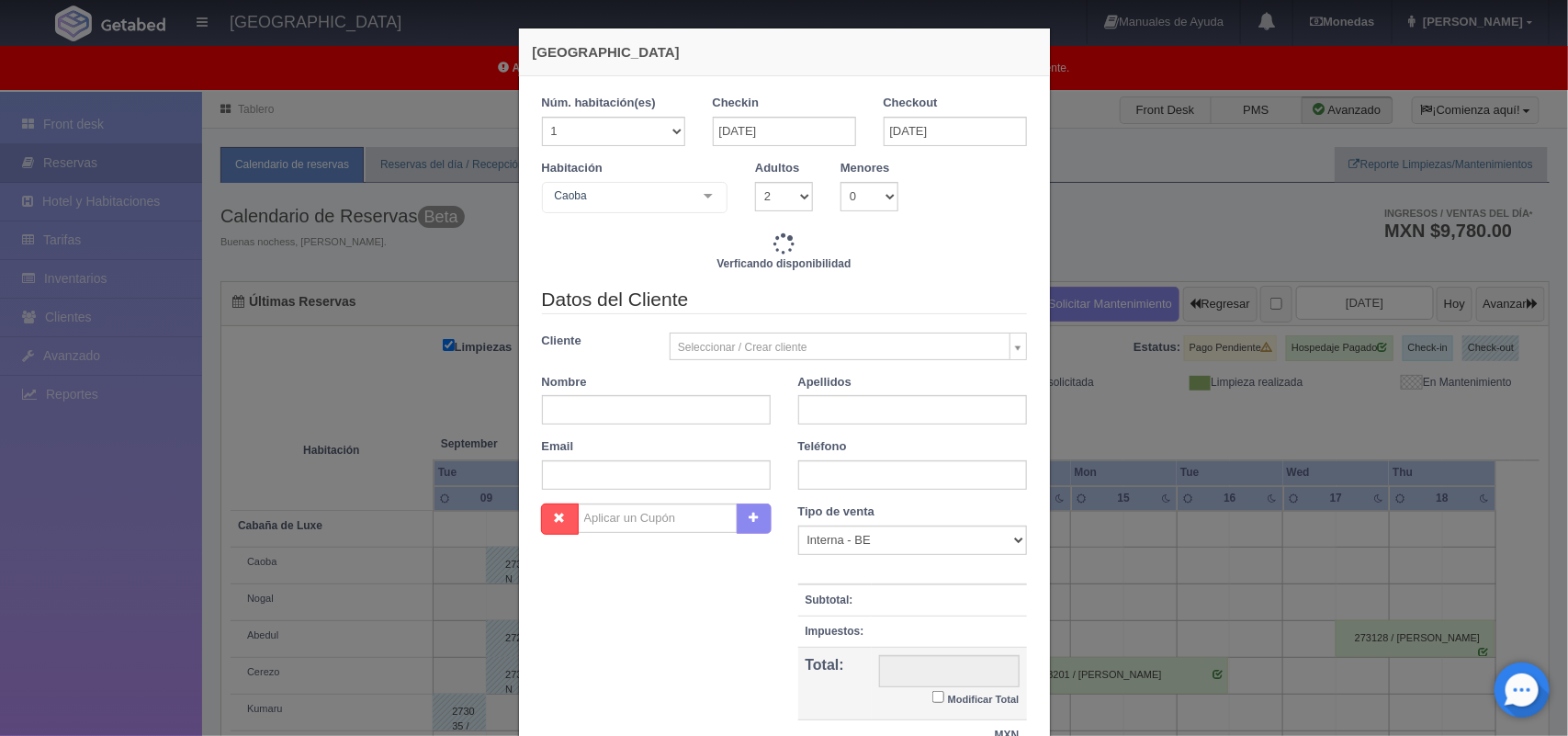
type input "3400.00"
checkbox input "false"
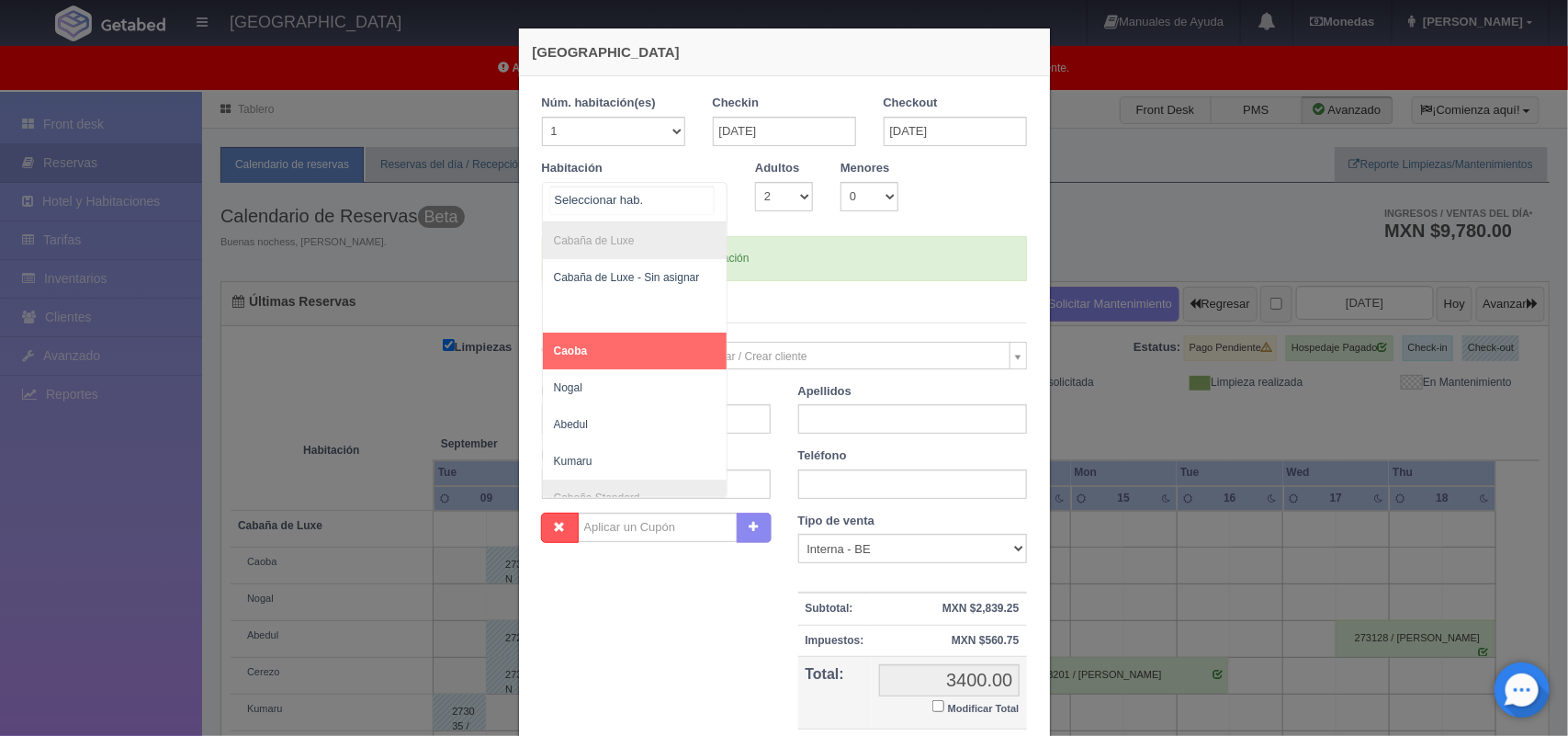
click at [689, 195] on div "Cabaña de Luxe Cabaña de Luxe - Sin asignar Caoba Nogal Abedul Kumaru Cabaña St…" at bounding box center [635, 202] width 186 height 40
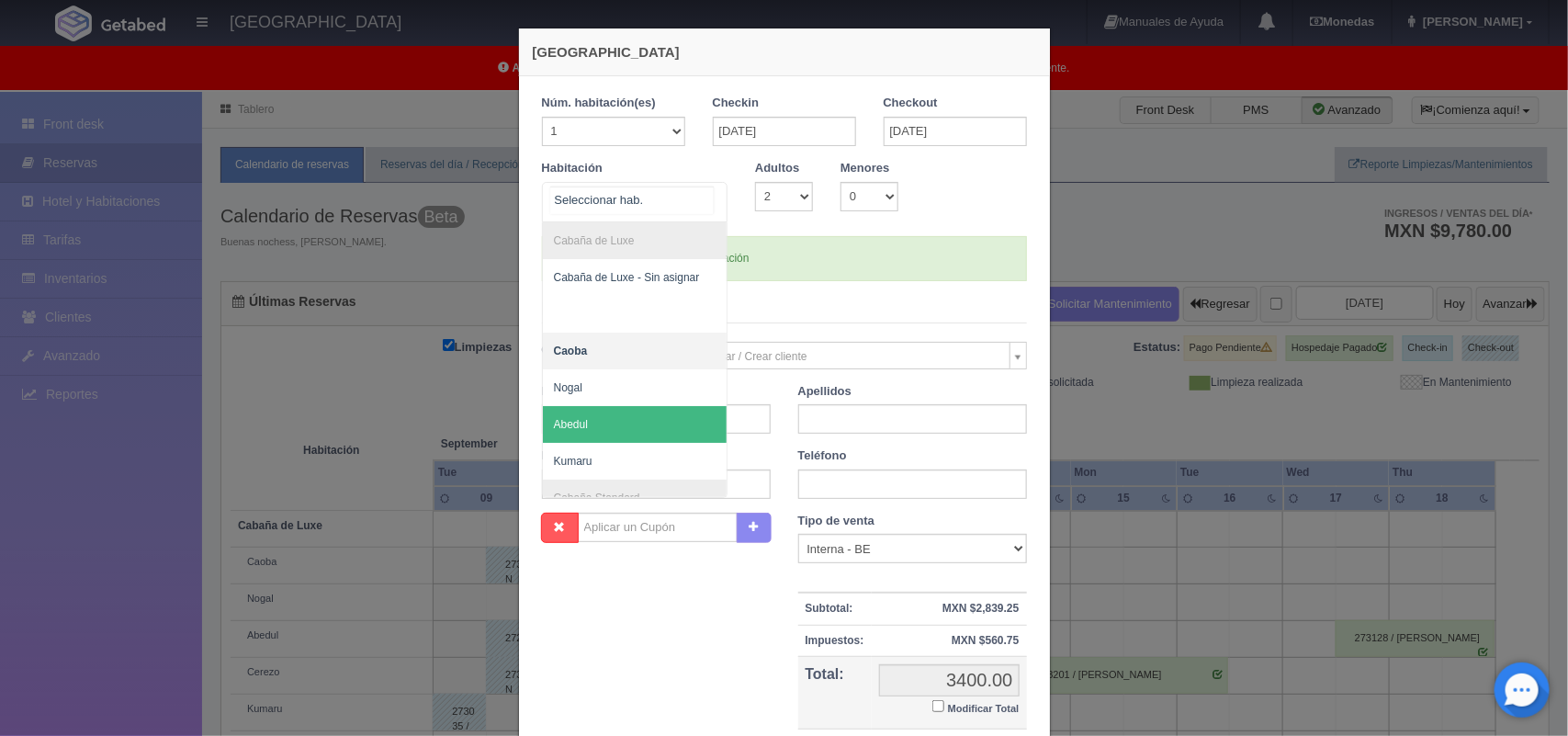
click at [608, 435] on span "Abedul" at bounding box center [635, 424] width 185 height 36
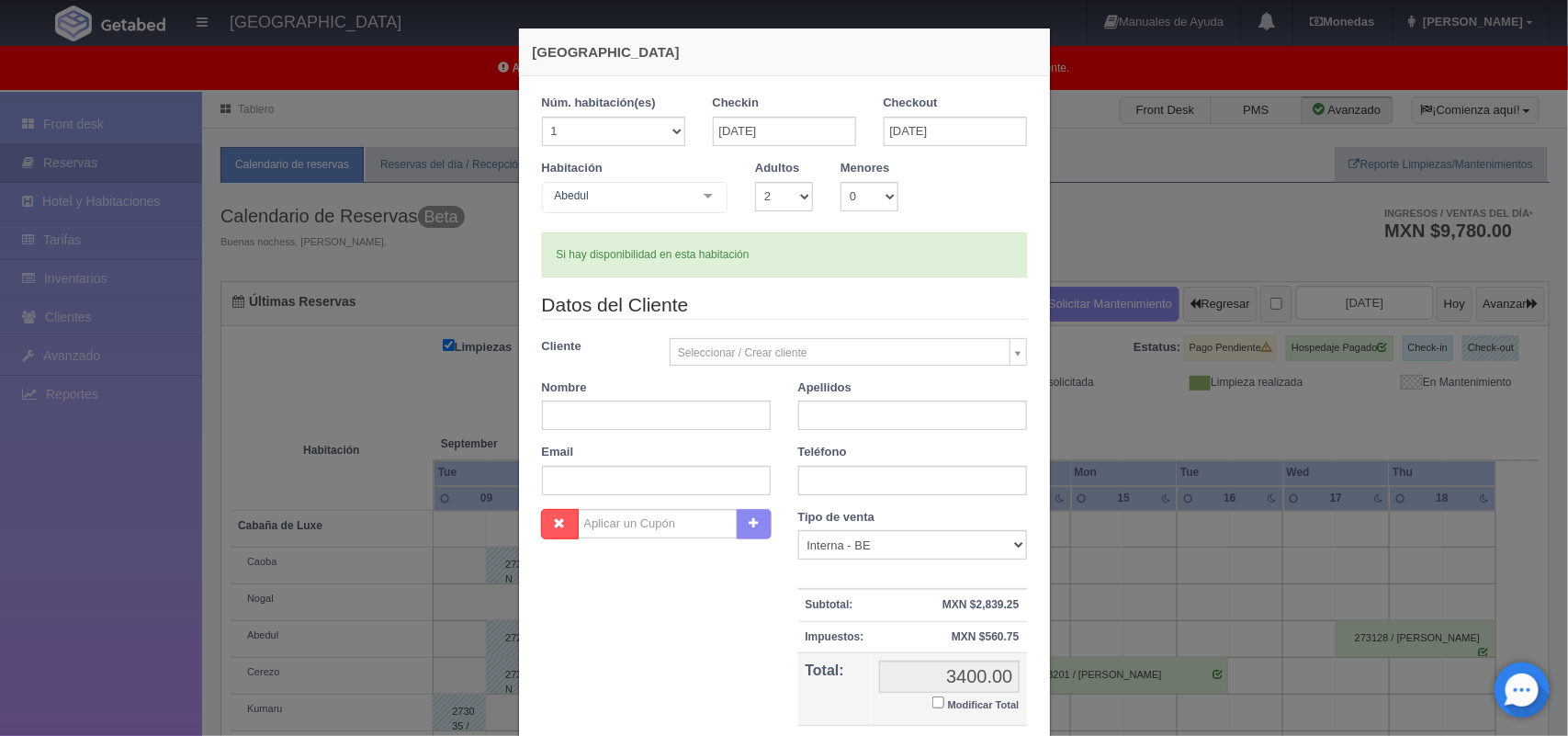
checkbox input "false"
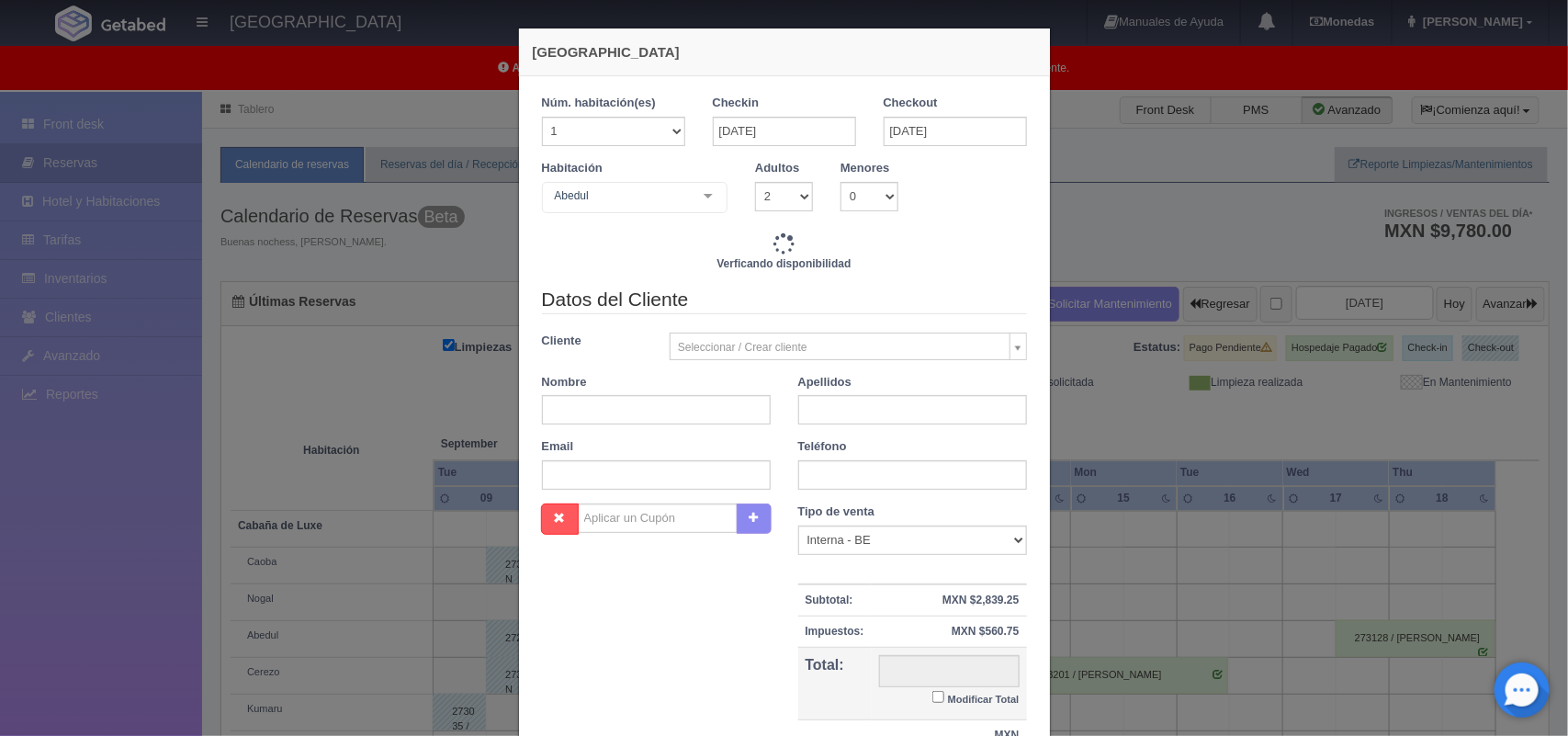
type input "3400.00"
checkbox input "false"
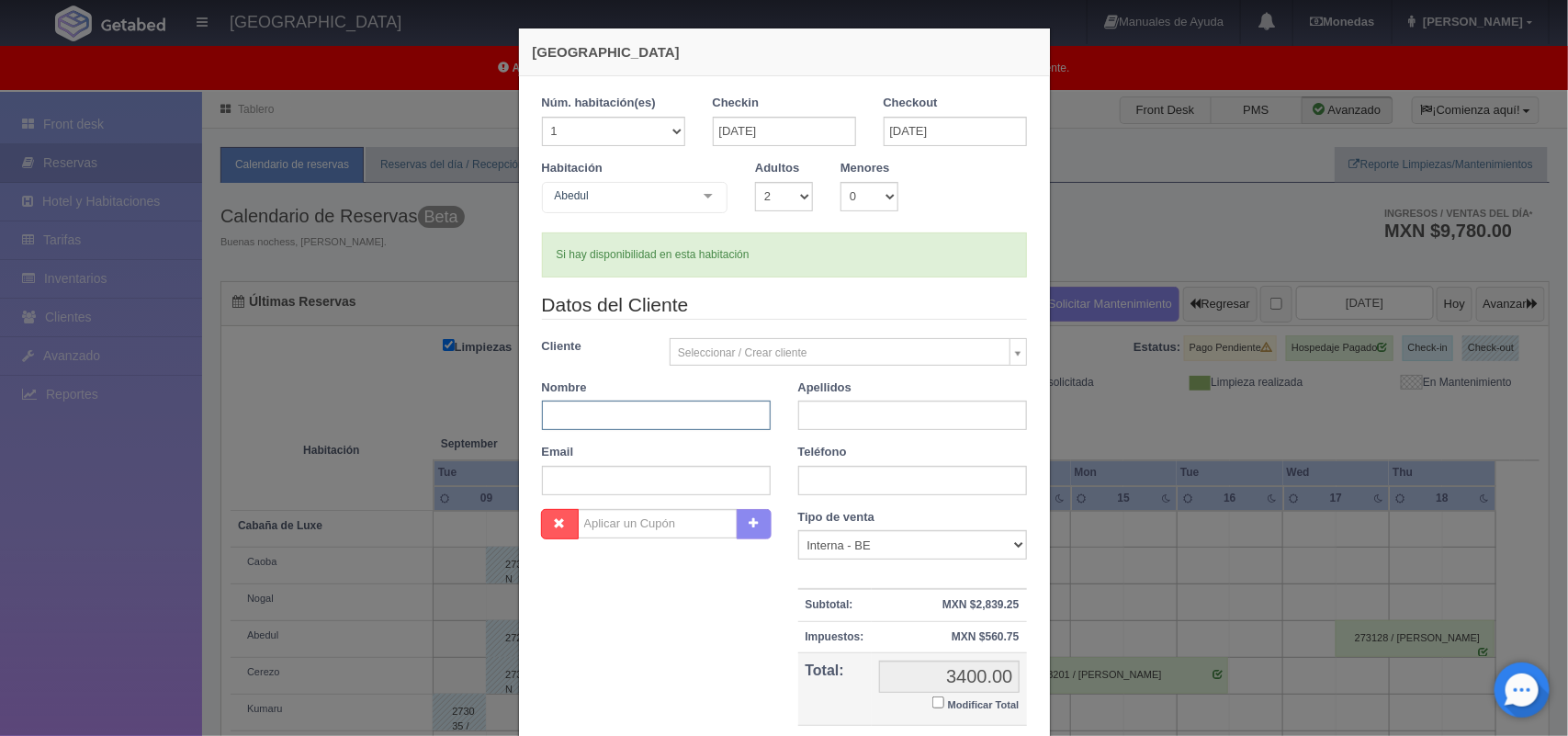
click at [612, 416] on input "text" at bounding box center [656, 415] width 229 height 30
type input "Luis Jesús"
click at [828, 423] on input "text" at bounding box center [912, 415] width 229 height 30
type input "Galan García"
click at [830, 466] on input "text" at bounding box center [912, 480] width 229 height 30
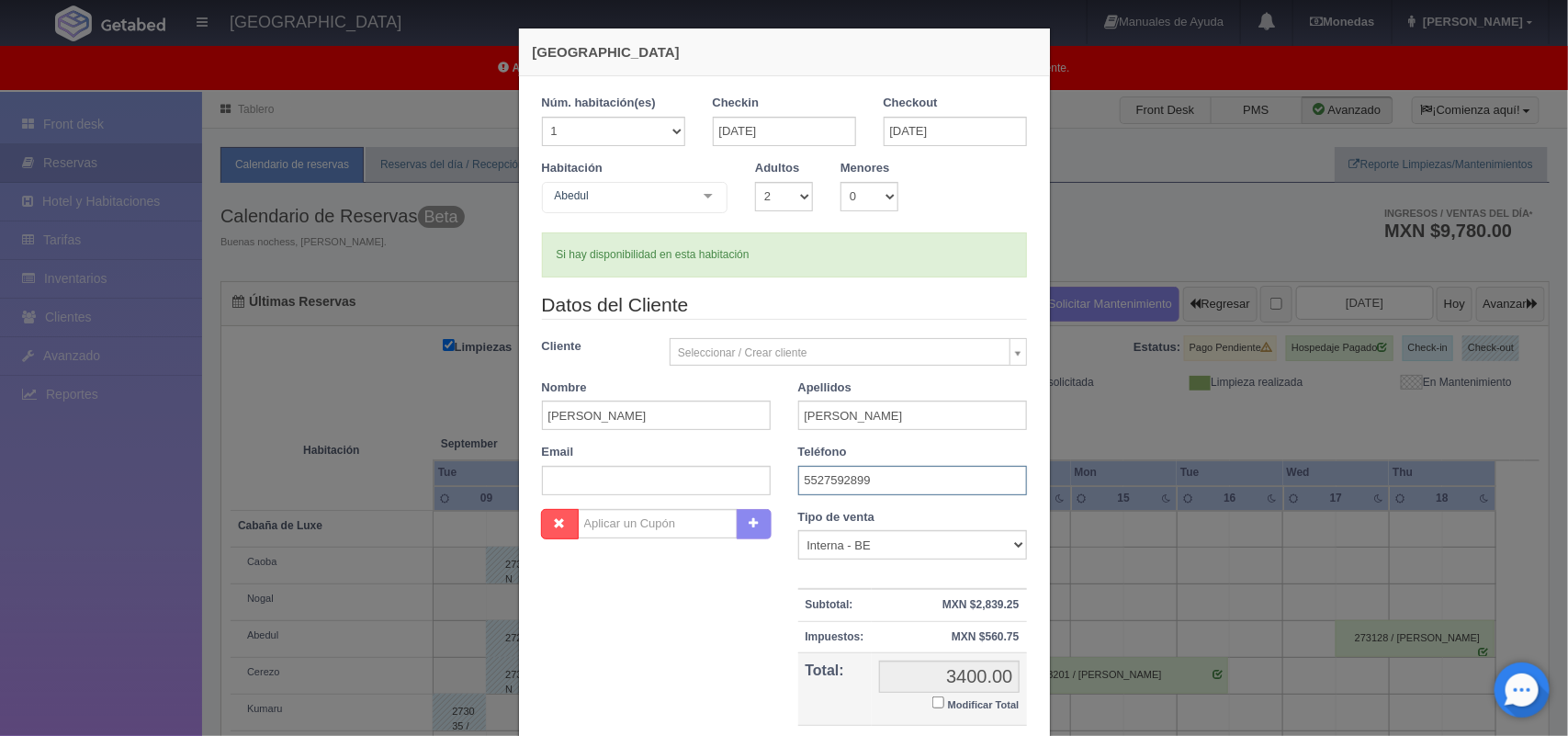
type input "5527592899"
click at [653, 487] on input "text" at bounding box center [656, 480] width 229 height 30
paste input "Animiranda2000@hotmail.com"
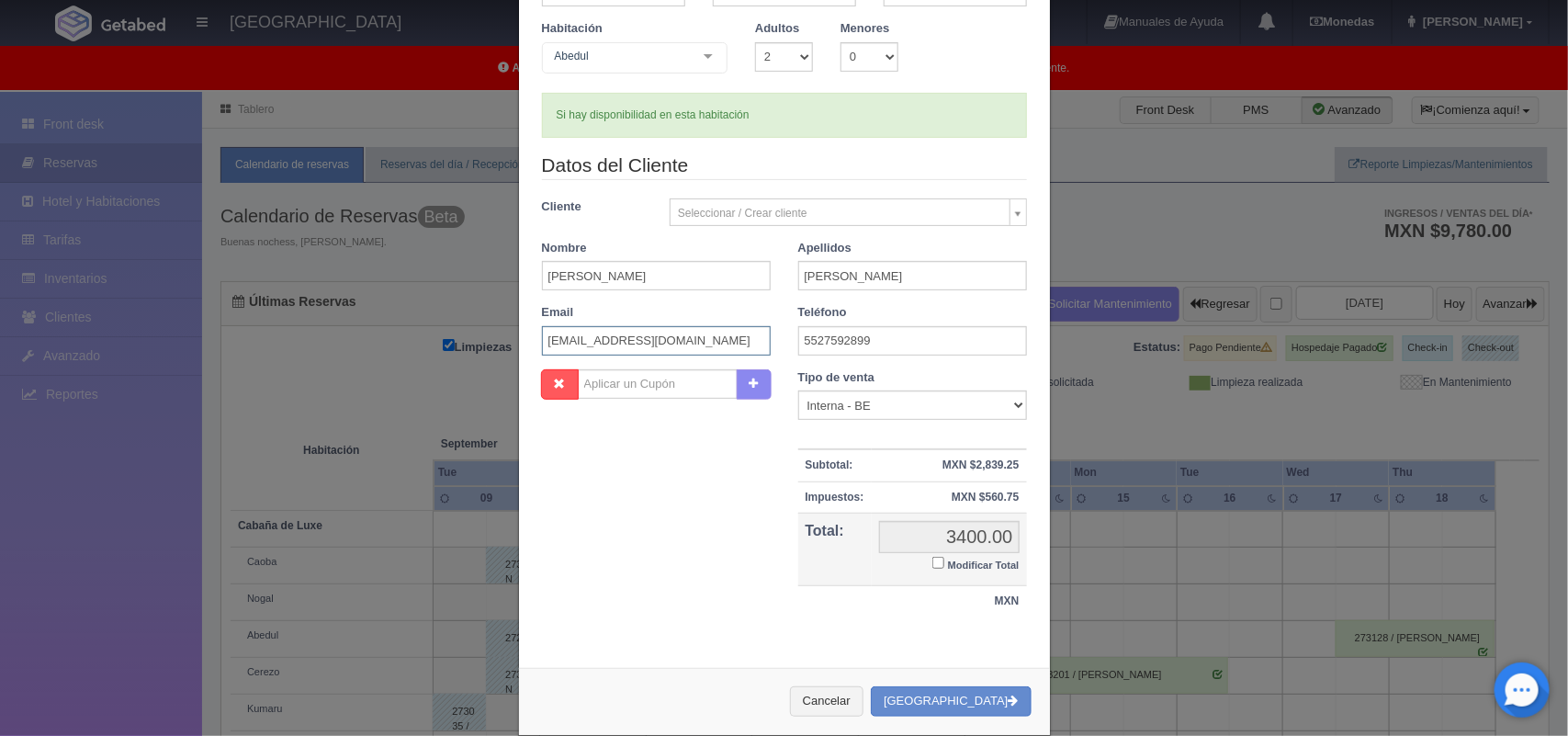
scroll to position [168, 0]
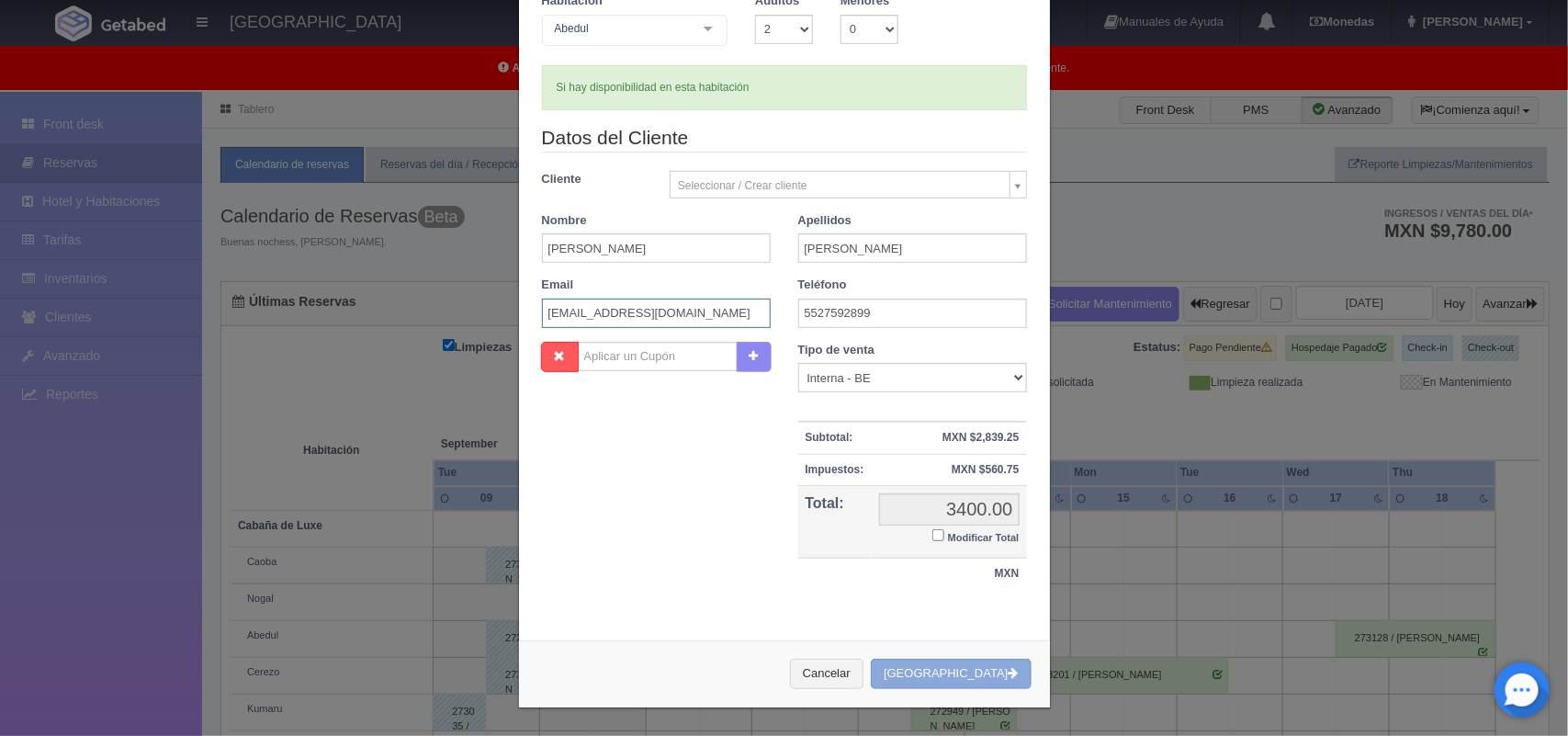
type input "Animiranda2000@hotmail.com"
click at [957, 668] on button "[GEOGRAPHIC_DATA]" at bounding box center [950, 674] width 160 height 31
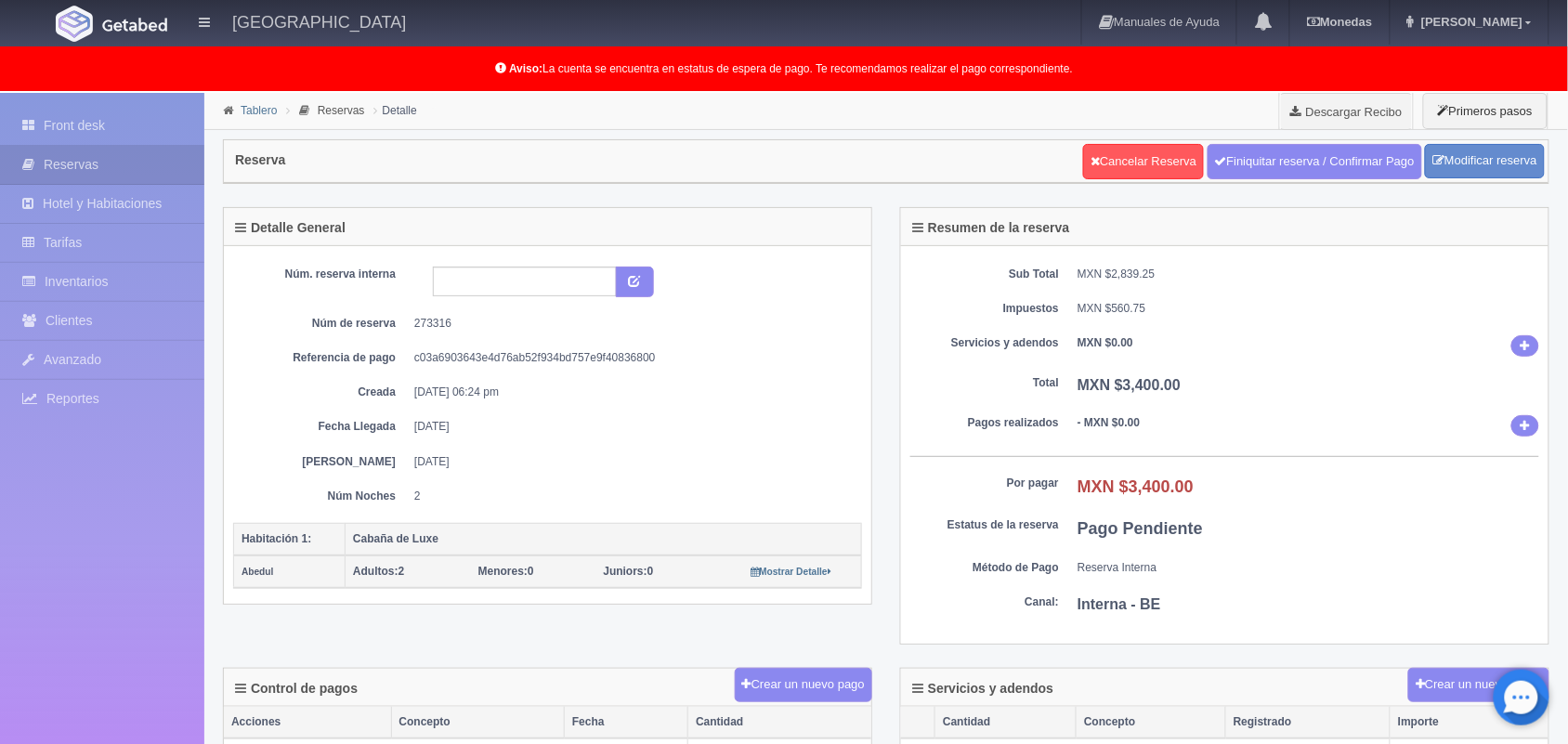
click at [256, 109] on link "Tablero" at bounding box center [258, 110] width 36 height 13
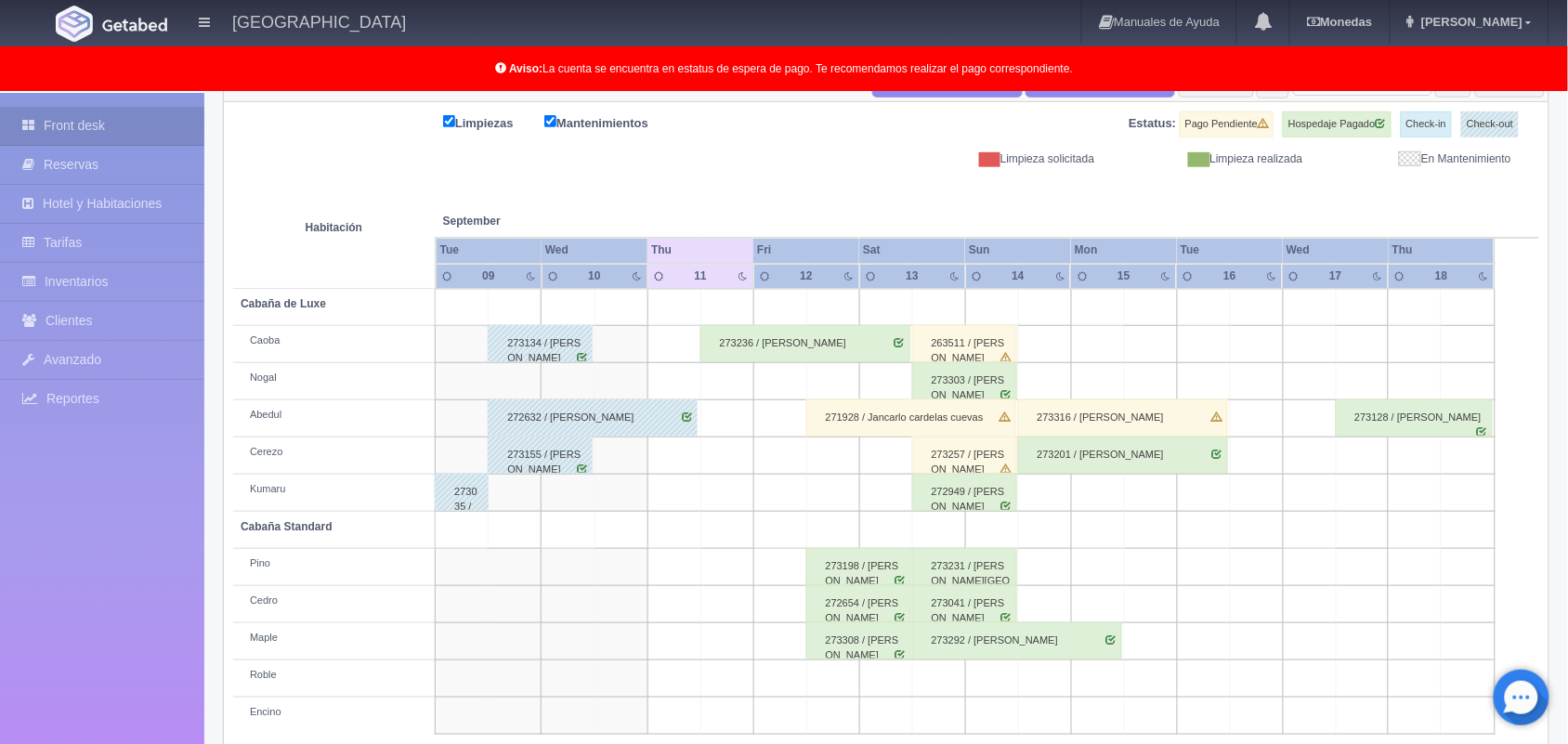
scroll to position [255, 0]
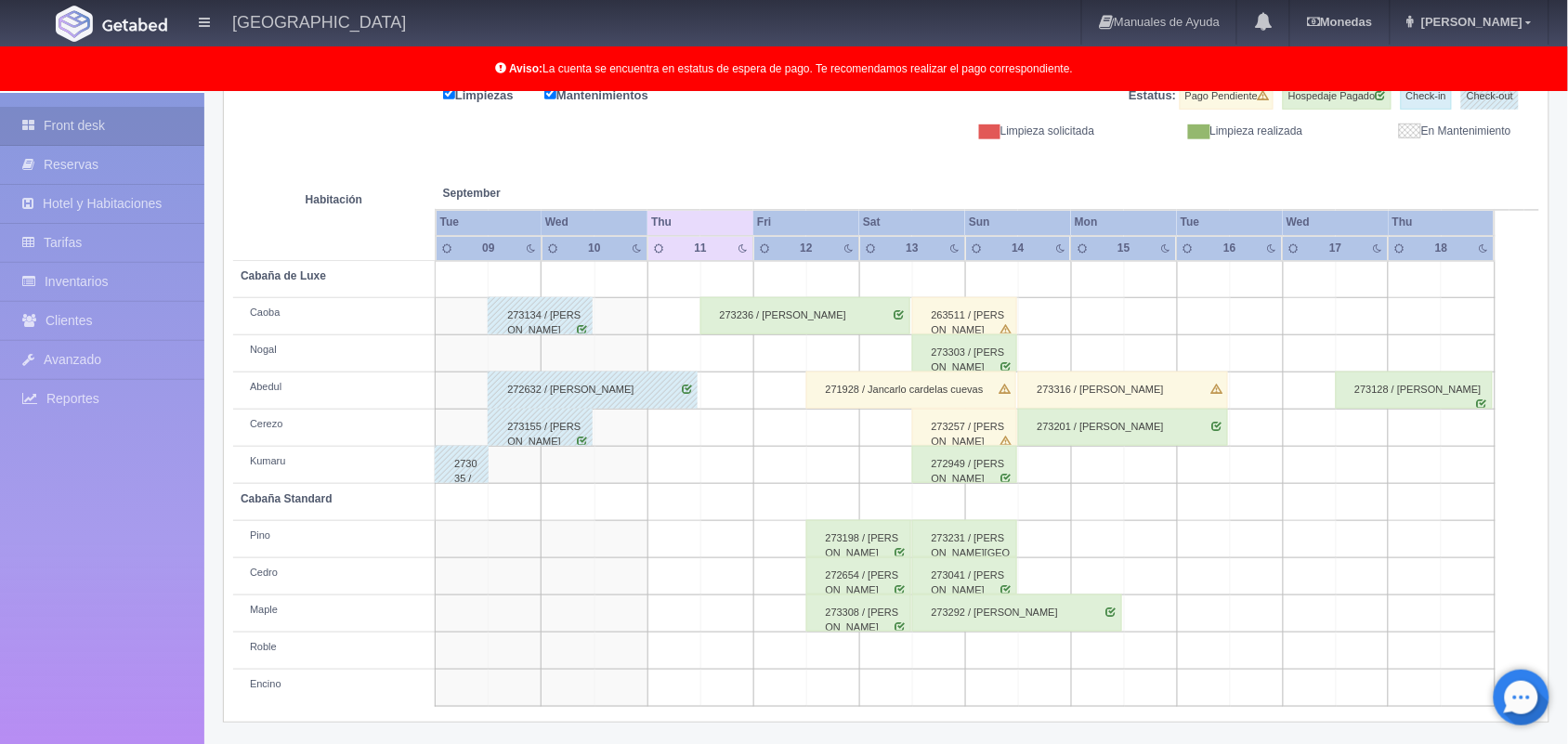
click at [1073, 391] on div "273316 / Luis Jesús Galan García" at bounding box center [1122, 389] width 210 height 37
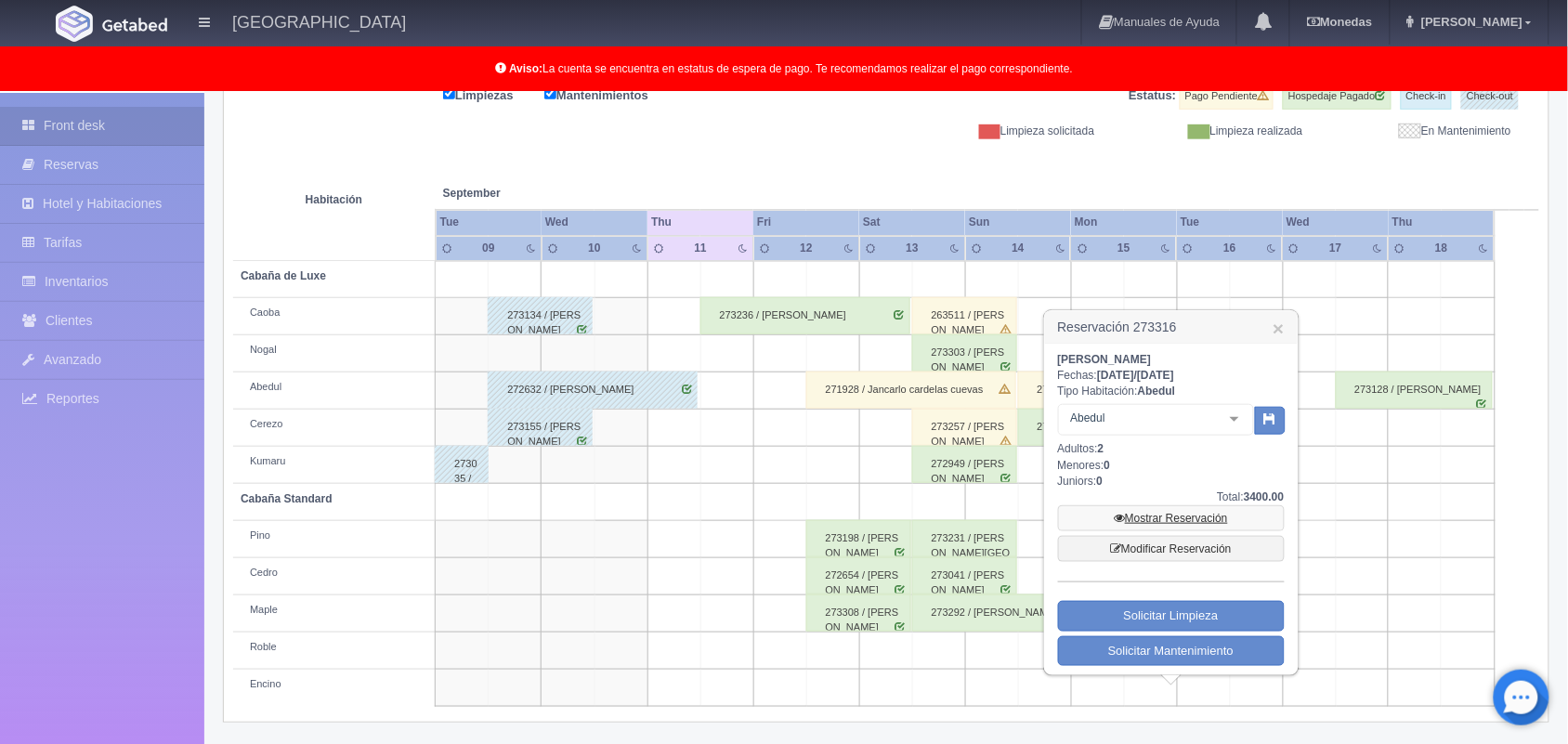
click at [1158, 518] on link "Mostrar Reservación" at bounding box center [1172, 518] width 226 height 26
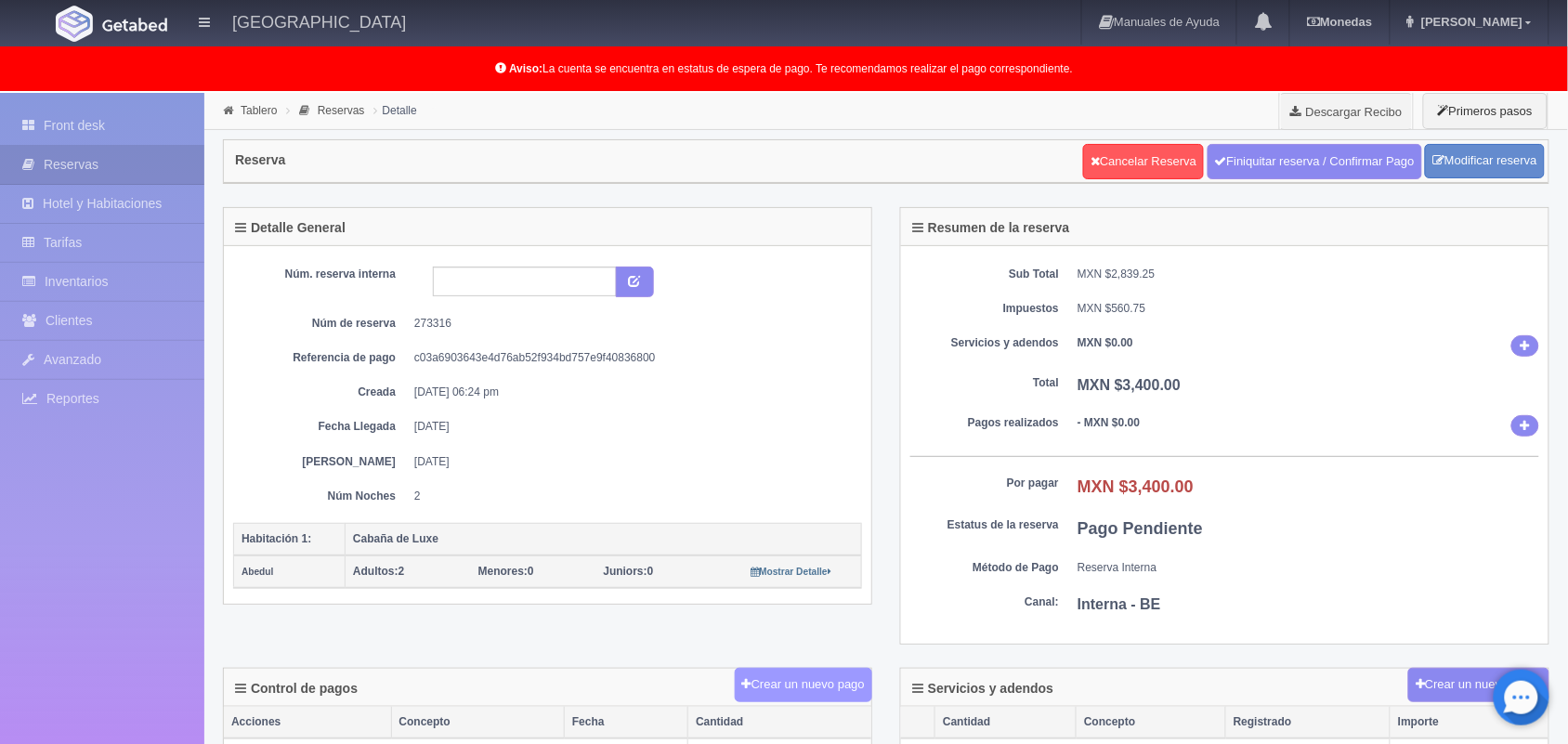
click at [781, 687] on button "Crear un nuevo pago" at bounding box center [803, 685] width 137 height 35
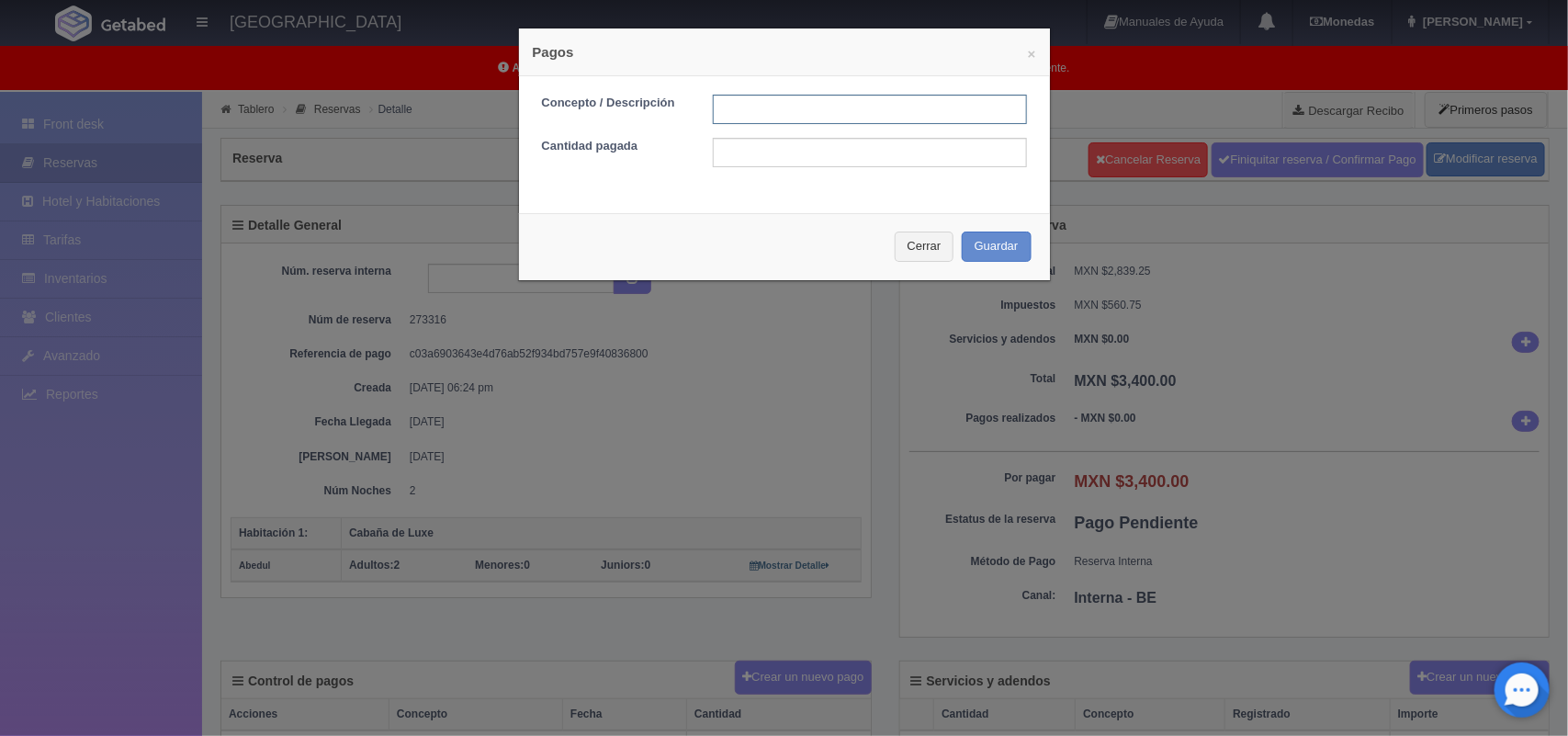
click at [847, 99] on input "text" at bounding box center [870, 109] width 315 height 30
type input "Pago transferencia 1700.00"
click at [820, 161] on input "text" at bounding box center [870, 152] width 315 height 30
type input "1700.00"
click at [990, 247] on button "Guardar" at bounding box center [996, 247] width 70 height 31
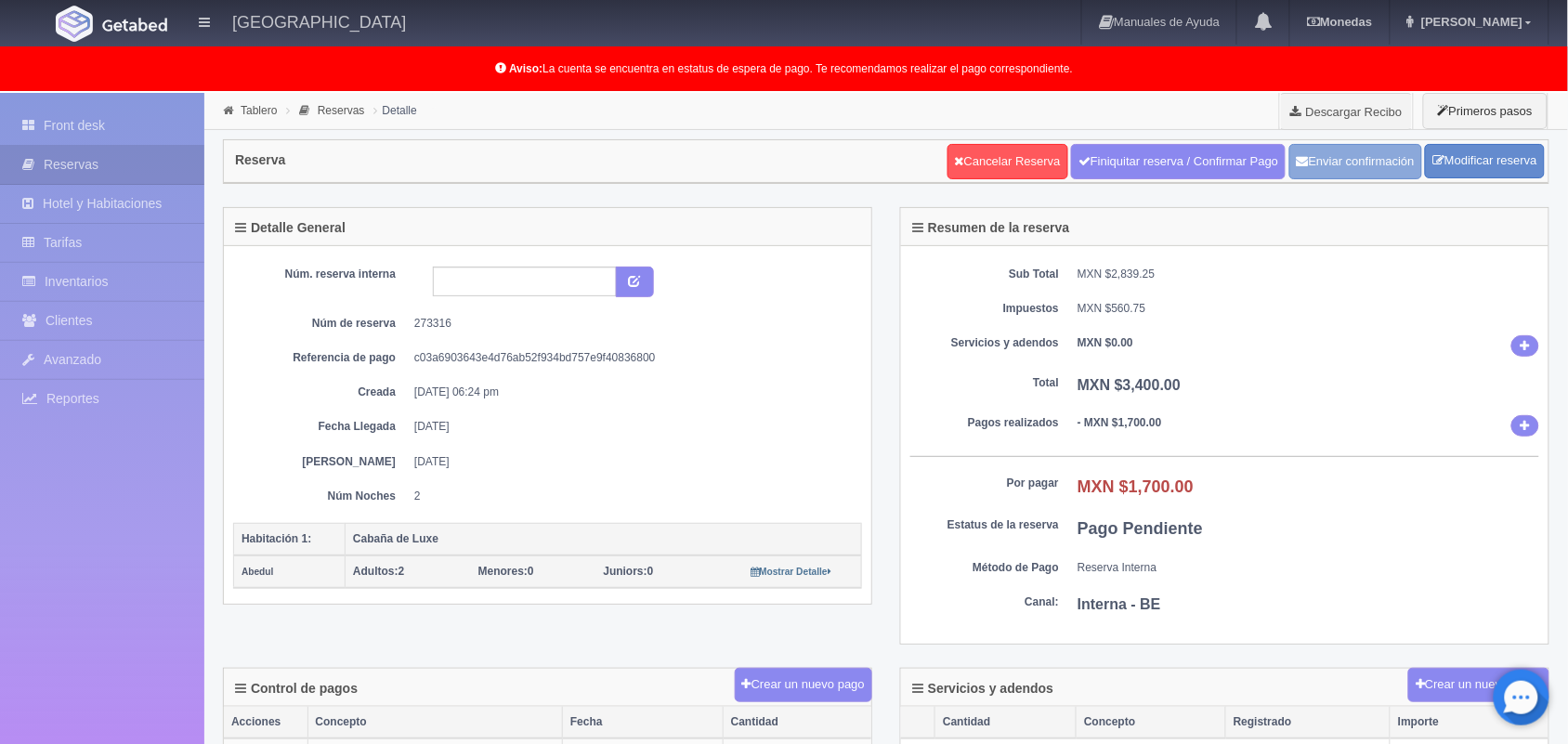
click at [1352, 177] on button "Enviar confirmación" at bounding box center [1355, 161] width 132 height 36
click at [242, 111] on link "Tablero" at bounding box center [258, 110] width 36 height 13
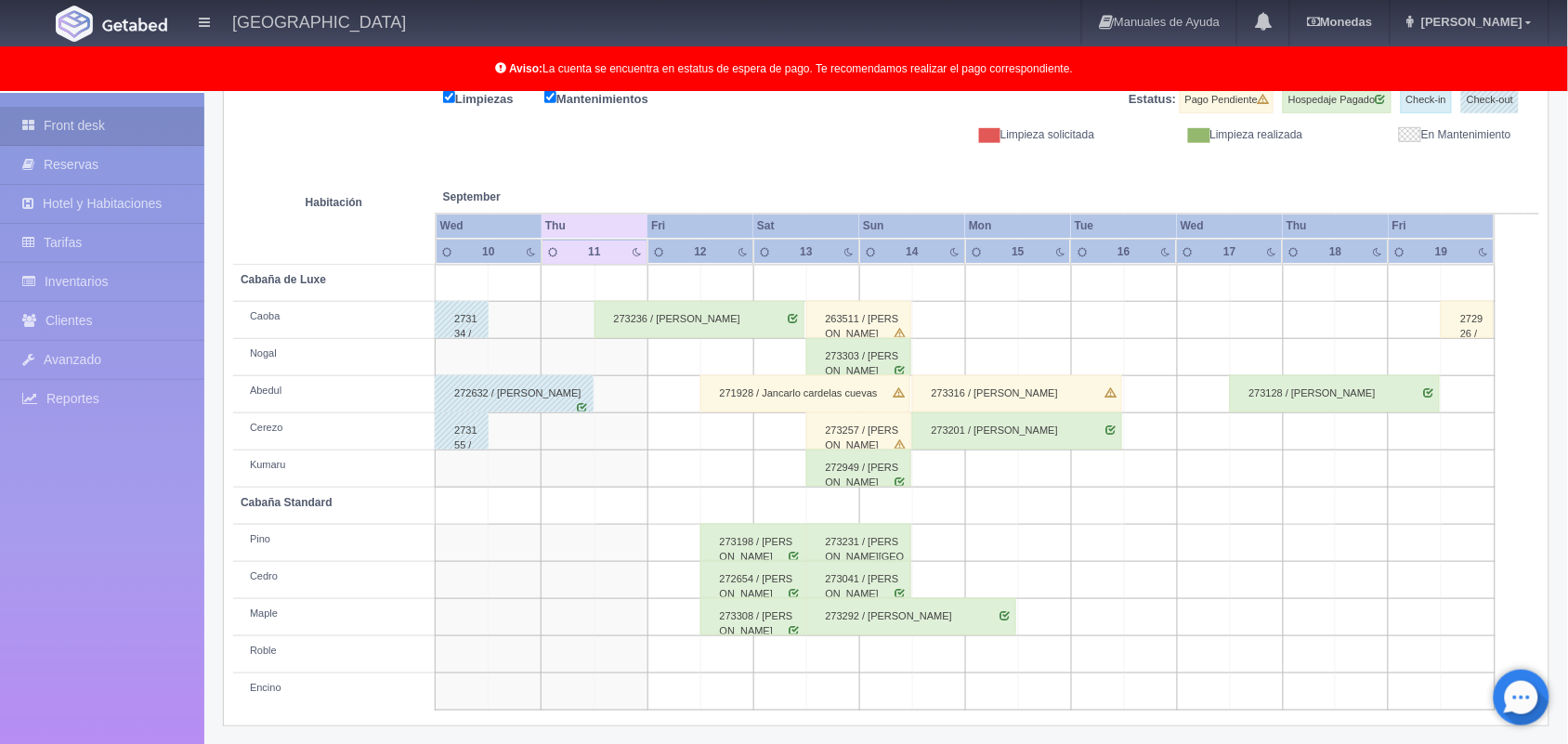
scroll to position [258, 0]
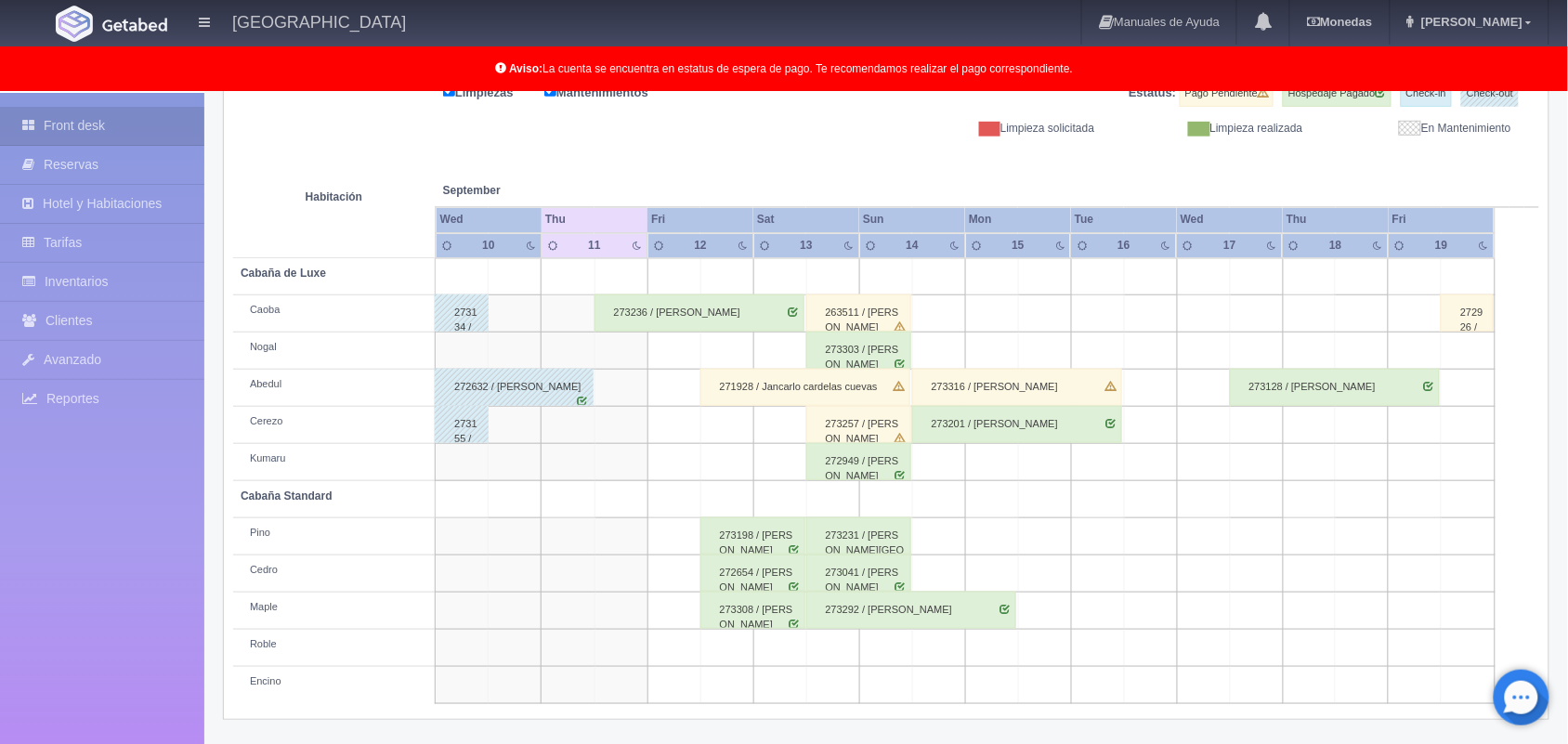
click at [879, 471] on div "272949 / [PERSON_NAME]" at bounding box center [858, 461] width 105 height 37
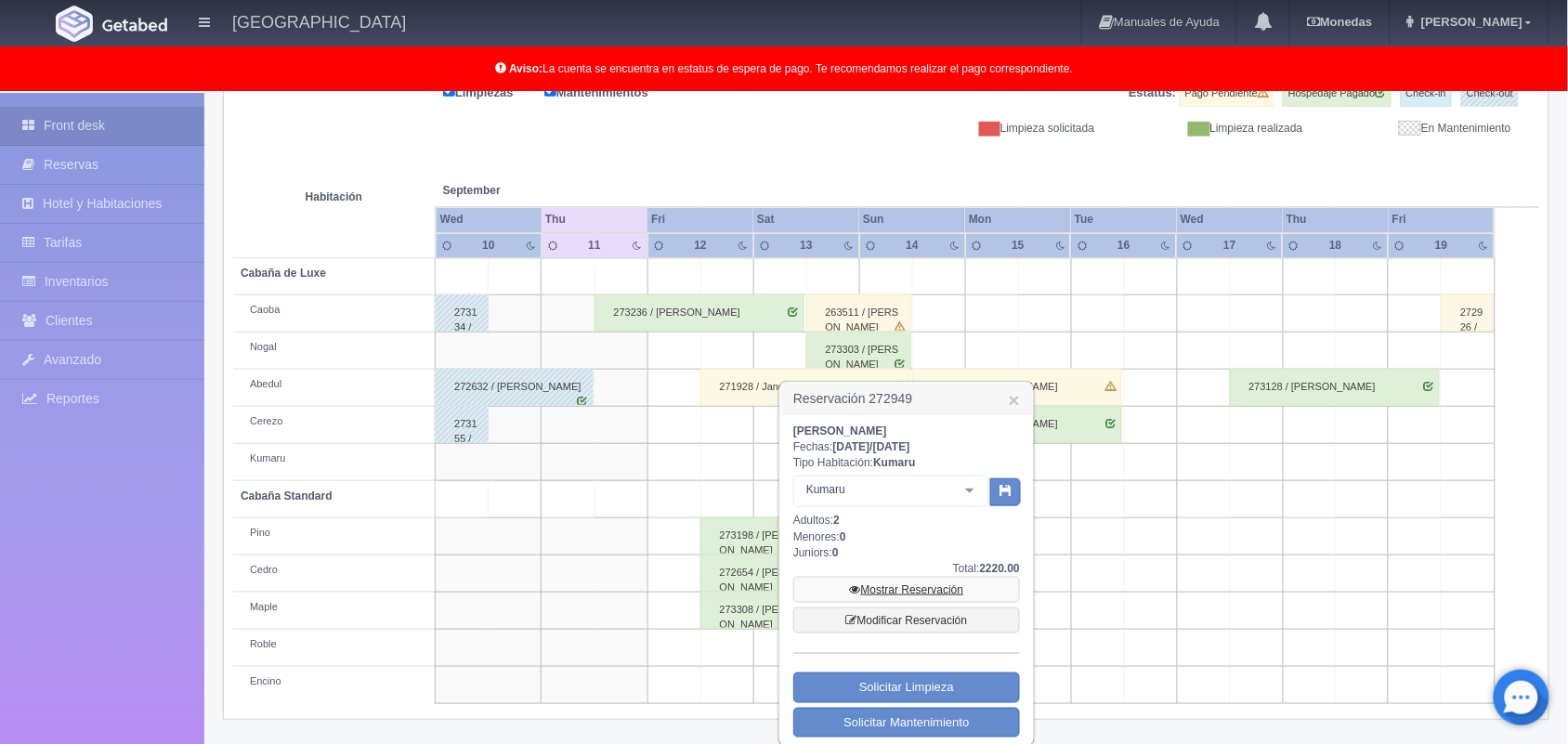
click at [898, 594] on link "Mostrar Reservación" at bounding box center [907, 589] width 226 height 26
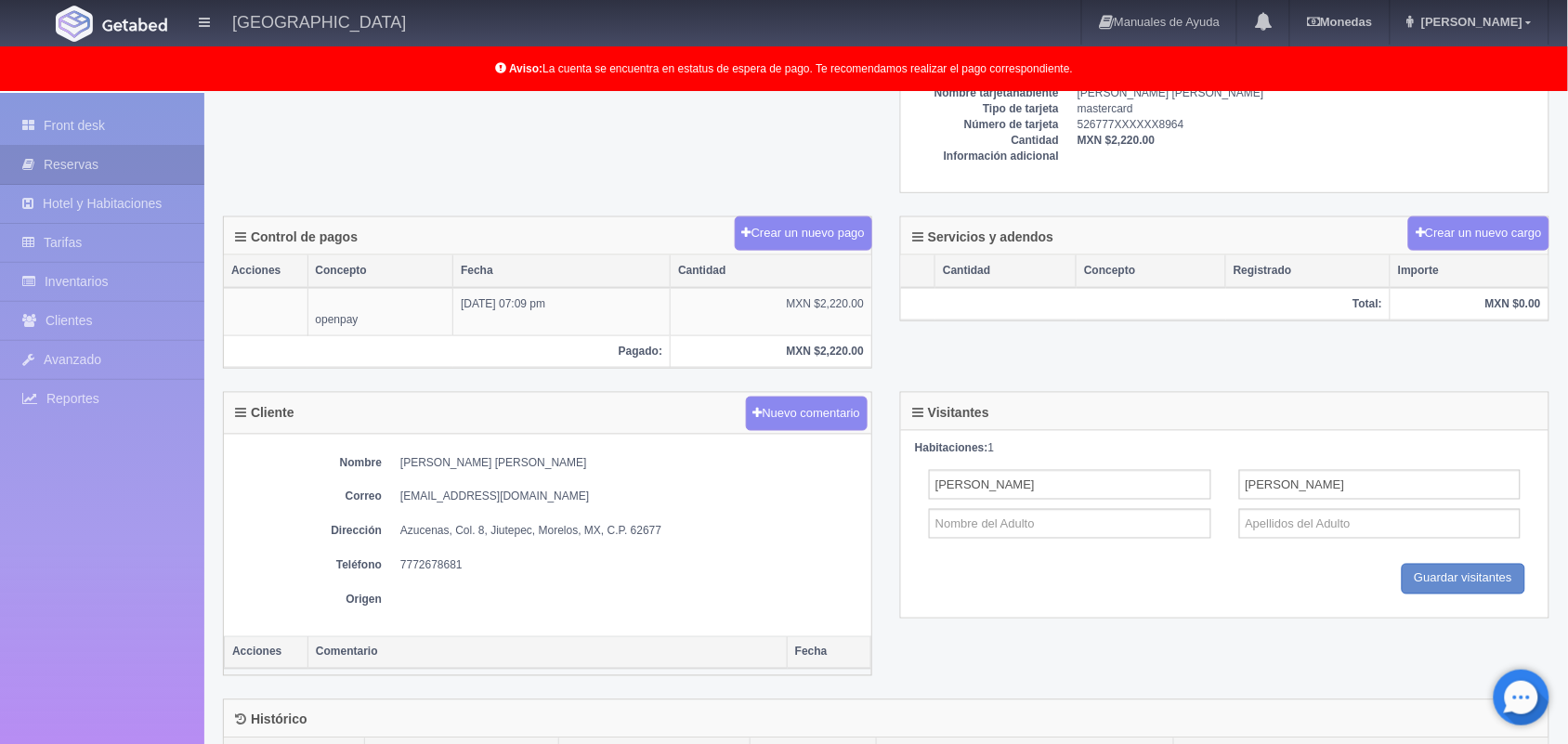
scroll to position [498, 0]
